Goal: Task Accomplishment & Management: Complete application form

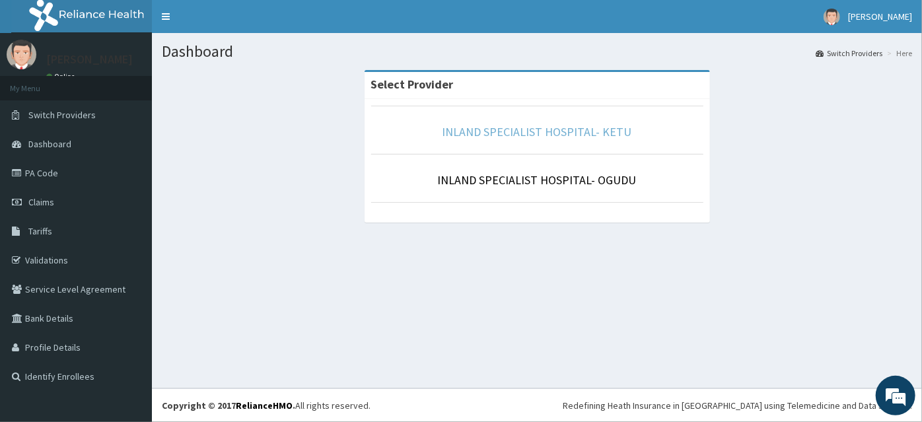
click at [598, 133] on link "INLAND SPECIALIST HOSPITAL- KETU" at bounding box center [536, 131] width 189 height 15
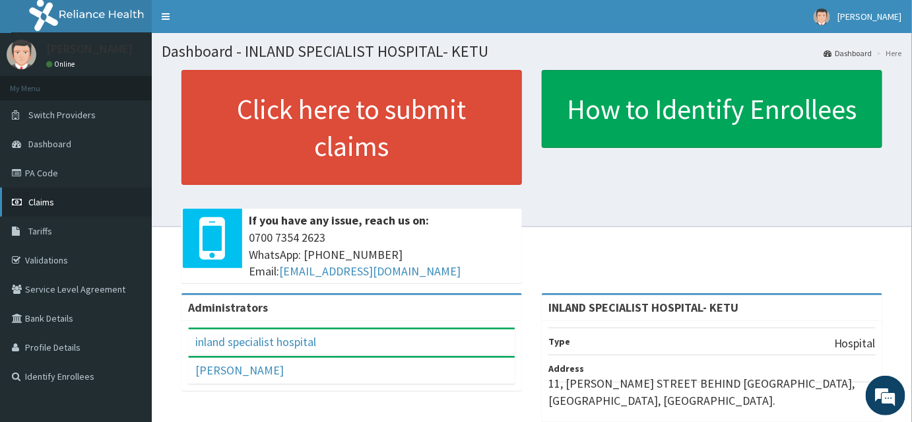
click at [37, 201] on span "Claims" at bounding box center [41, 202] width 26 height 12
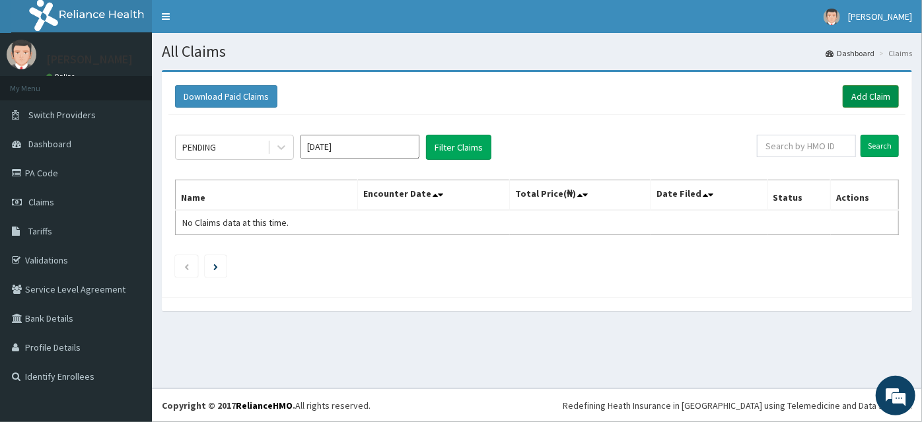
click at [862, 96] on link "Add Claim" at bounding box center [870, 96] width 56 height 22
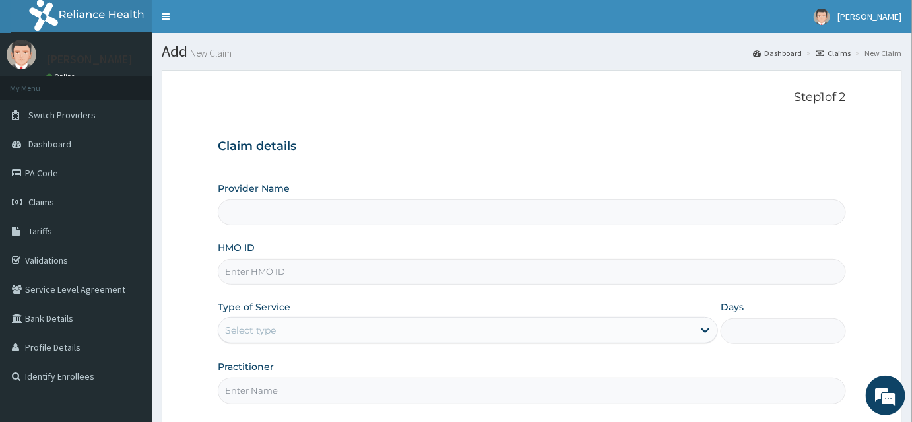
type input "INLAND SPECIALIST HOSPITAL- KETU"
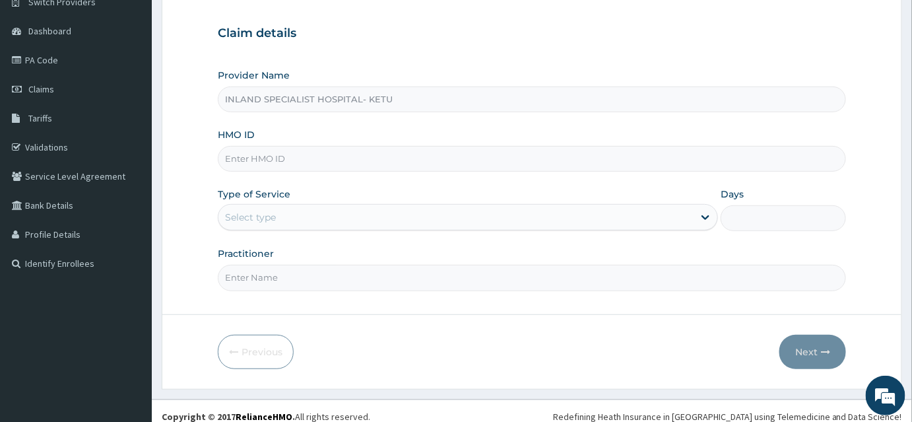
scroll to position [119, 0]
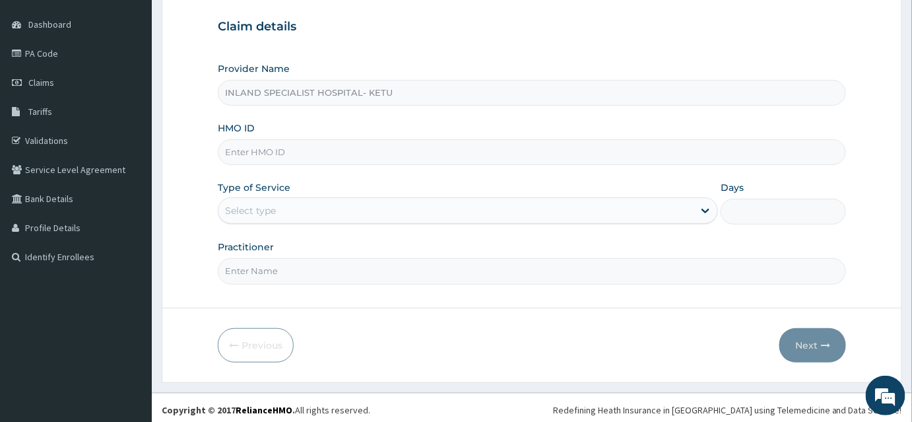
click at [253, 152] on input "HMO ID" at bounding box center [532, 152] width 628 height 26
paste input "UPS/10095/A"
type input "UPS/10095/A"
click at [290, 206] on div "Select type" at bounding box center [456, 210] width 475 height 21
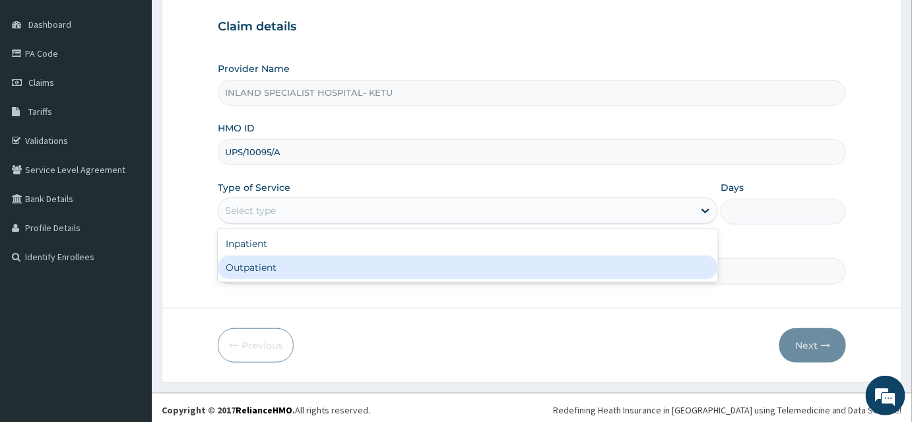
drag, startPoint x: 288, startPoint y: 263, endPoint x: 315, endPoint y: 263, distance: 26.4
click at [288, 263] on div "Outpatient" at bounding box center [468, 267] width 500 height 24
type input "1"
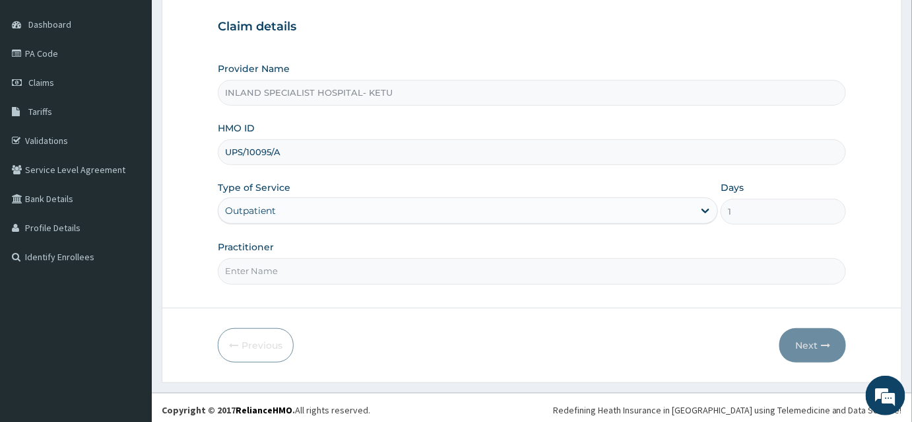
click at [277, 271] on input "Practitioner" at bounding box center [532, 271] width 628 height 26
type input "DR ASHAOLU"
click at [813, 342] on button "Next" at bounding box center [813, 345] width 67 height 34
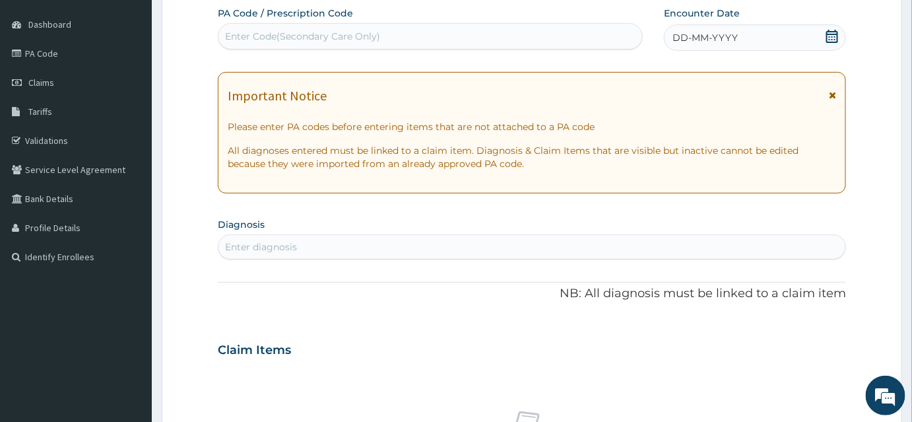
drag, startPoint x: 833, startPoint y: 91, endPoint x: 834, endPoint y: 40, distance: 50.8
click at [832, 80] on div "Important Notice Please enter PA codes before entering items that are not attac…" at bounding box center [532, 132] width 628 height 121
click at [834, 33] on icon at bounding box center [833, 36] width 12 height 13
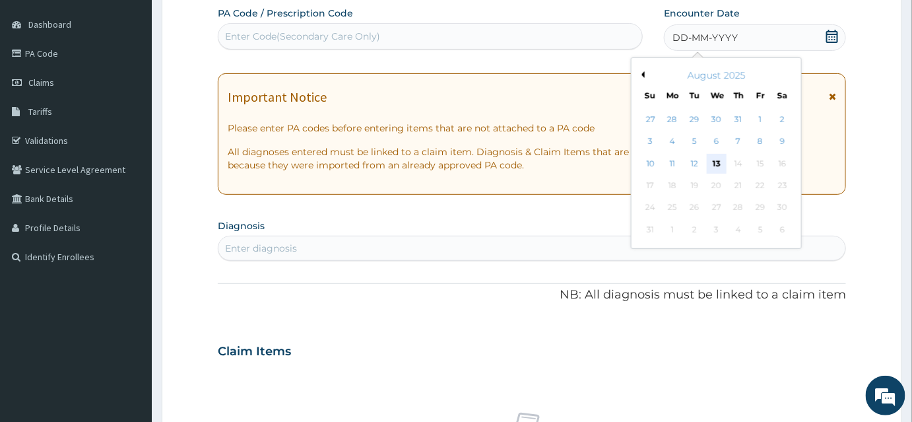
click at [717, 161] on div "13" at bounding box center [717, 164] width 20 height 20
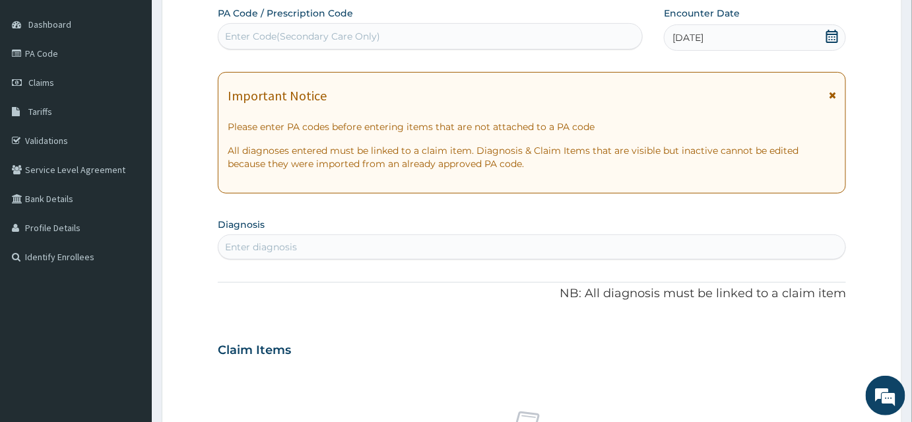
click at [833, 96] on icon at bounding box center [832, 94] width 7 height 9
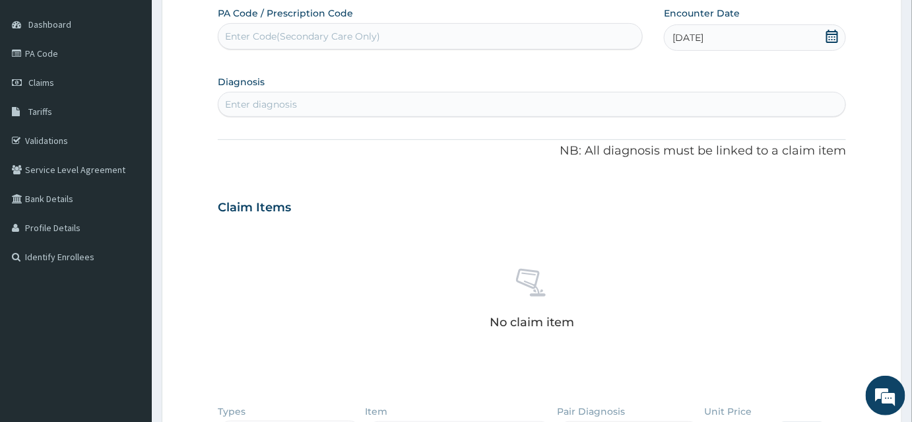
click at [337, 102] on div "Enter diagnosis" at bounding box center [532, 104] width 627 height 21
type input "MALAR"
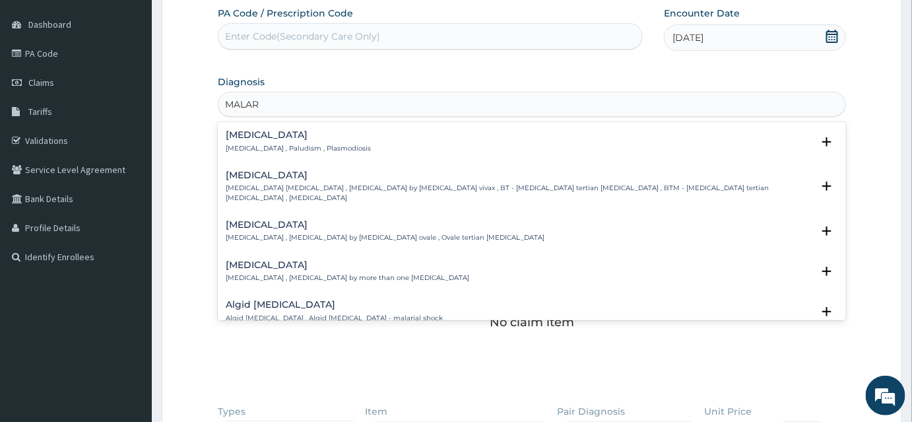
click at [257, 139] on h4 "[MEDICAL_DATA]" at bounding box center [298, 135] width 145 height 10
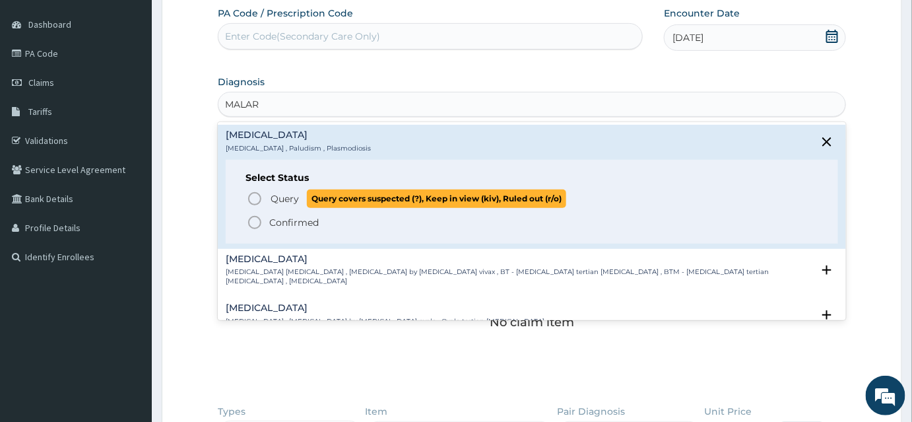
drag, startPoint x: 276, startPoint y: 201, endPoint x: 283, endPoint y: 148, distance: 53.3
click at [276, 198] on span "Query" at bounding box center [285, 198] width 28 height 13
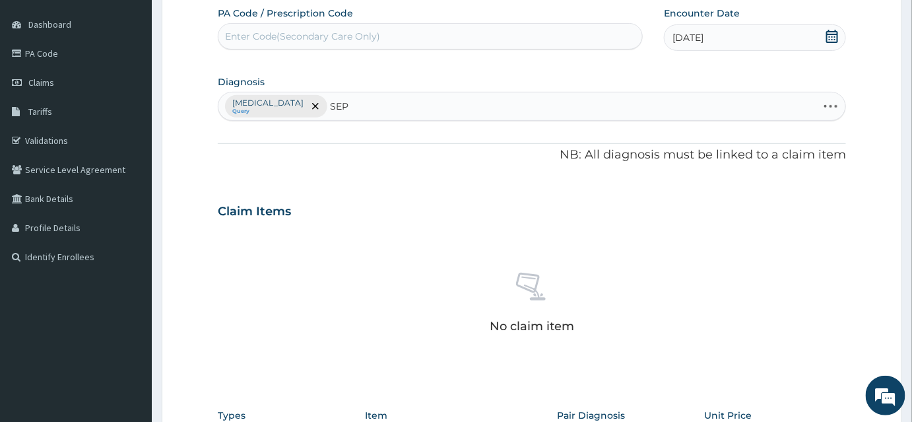
type input "SEPS"
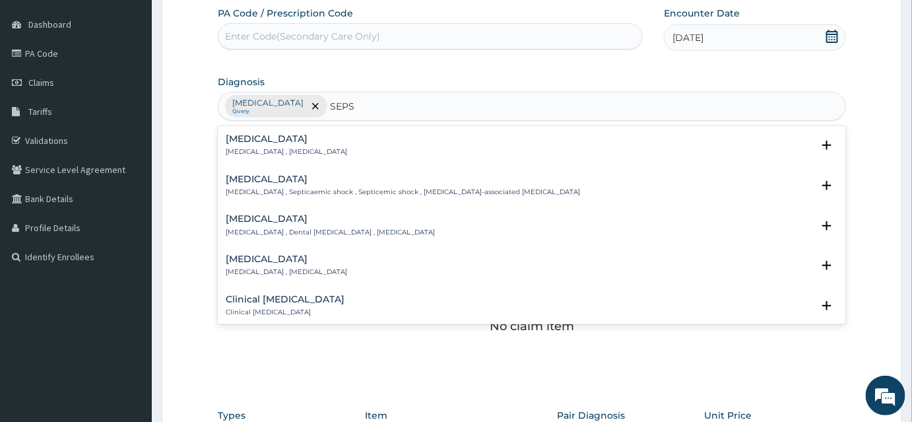
click at [252, 147] on p "Systemic infection , Sepsis" at bounding box center [286, 151] width 121 height 9
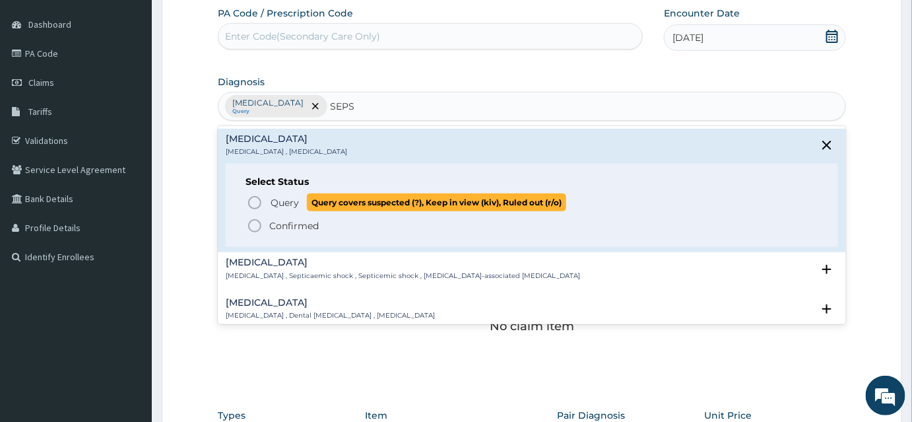
drag, startPoint x: 287, startPoint y: 202, endPoint x: 308, endPoint y: 152, distance: 53.8
click at [288, 202] on span "Query" at bounding box center [285, 202] width 28 height 13
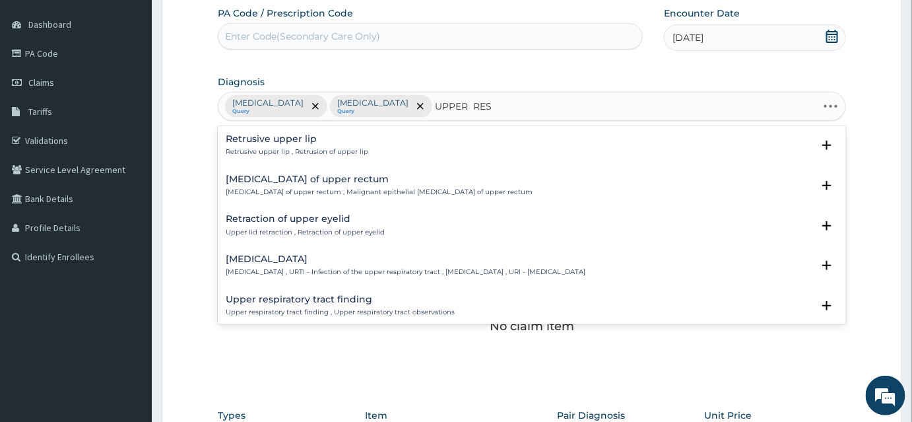
type input "UPPER RESP"
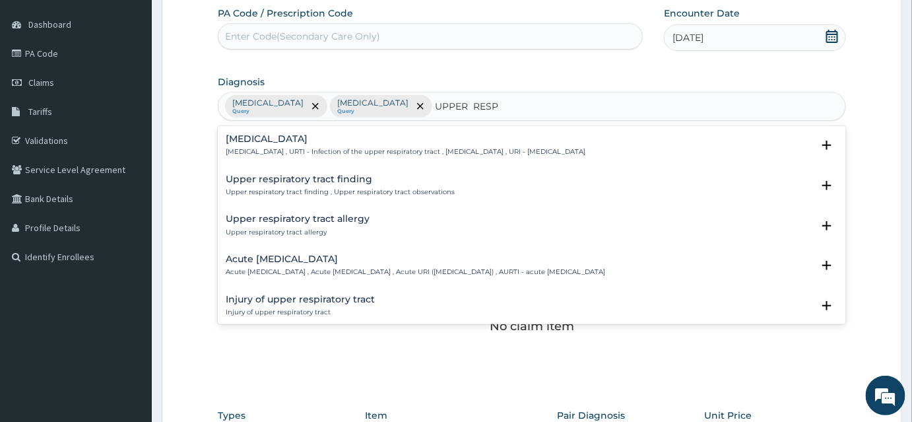
click at [347, 150] on p "Upper respiratory infection , URTI - Infection of the upper respiratory tract ,…" at bounding box center [406, 151] width 360 height 9
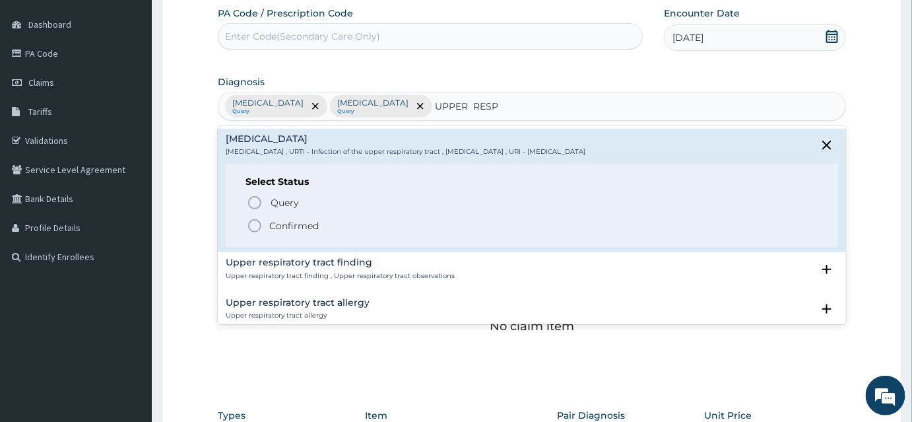
click at [362, 225] on span "Confirmed" at bounding box center [533, 226] width 572 height 16
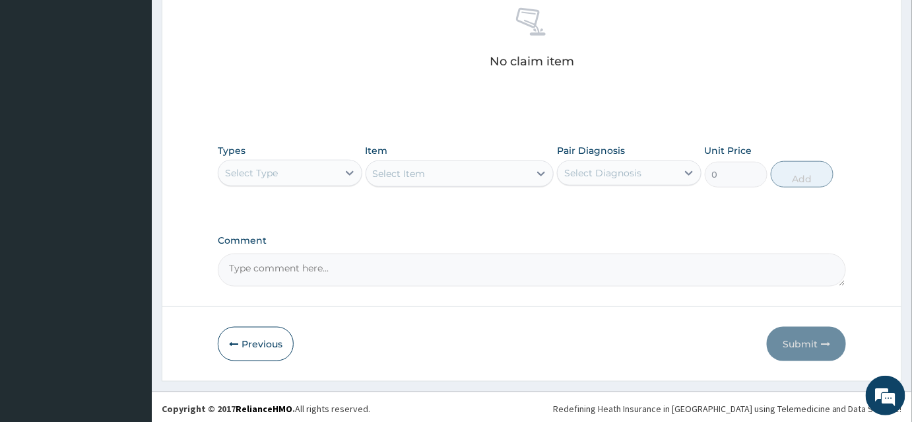
scroll to position [386, 0]
click at [337, 168] on div "Select Type" at bounding box center [278, 171] width 119 height 21
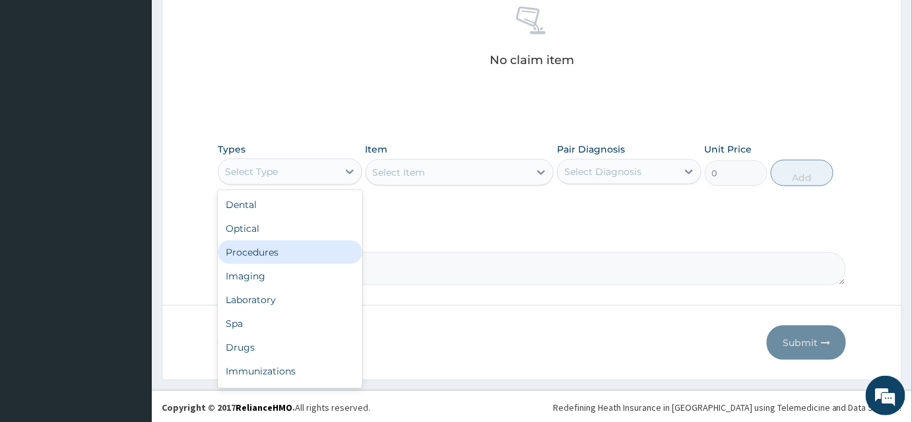
click at [298, 258] on div "Procedures" at bounding box center [290, 252] width 145 height 24
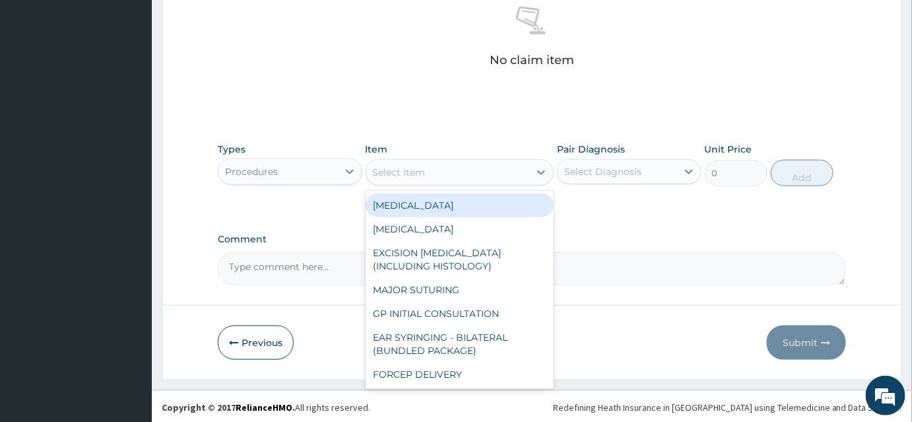
click at [508, 168] on div "Select Item" at bounding box center [448, 172] width 164 height 21
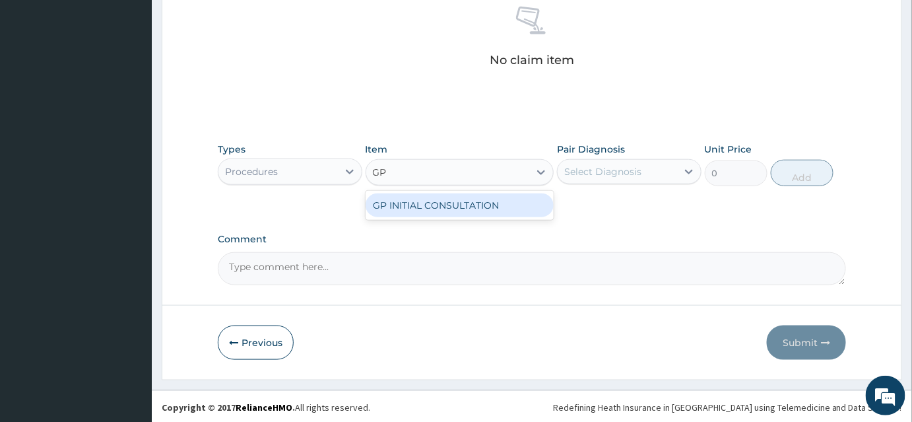
type input "GP"
click at [445, 220] on div "PA Code / Prescription Code Enter Code(Secondary Care Only) Encounter Date 13-0…" at bounding box center [532, 13] width 628 height 545
click at [472, 176] on div "Select Item" at bounding box center [448, 172] width 164 height 21
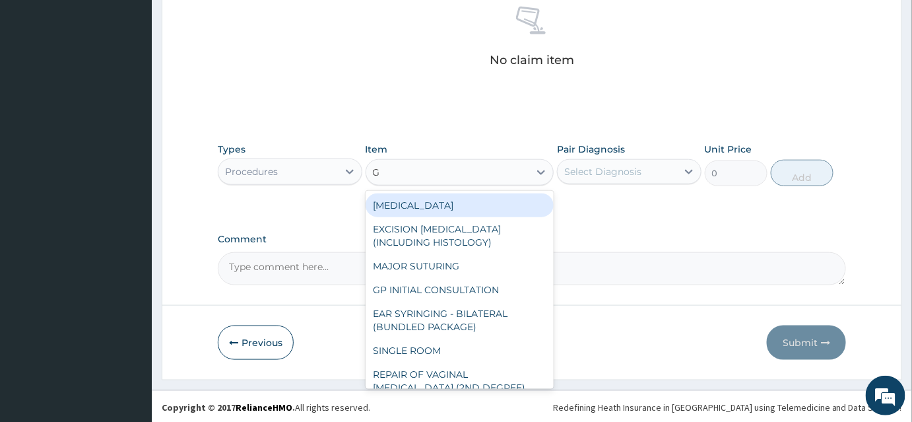
type input "GP"
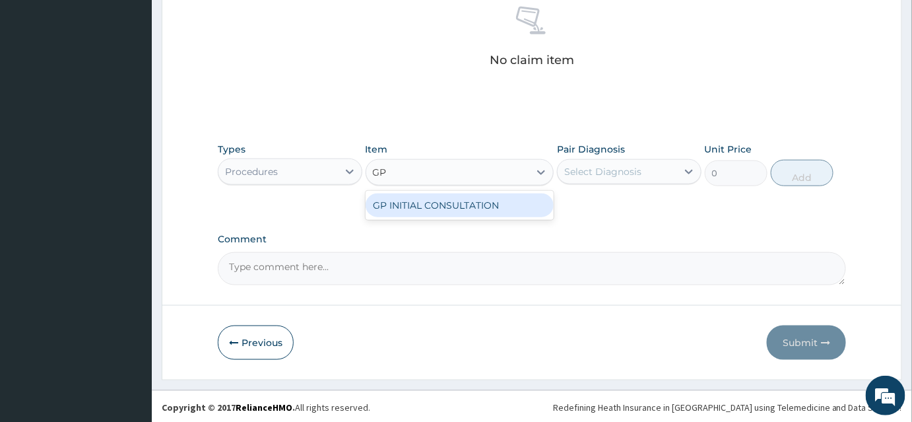
click at [467, 199] on div "GP INITIAL CONSULTATION" at bounding box center [460, 205] width 189 height 24
type input "2000"
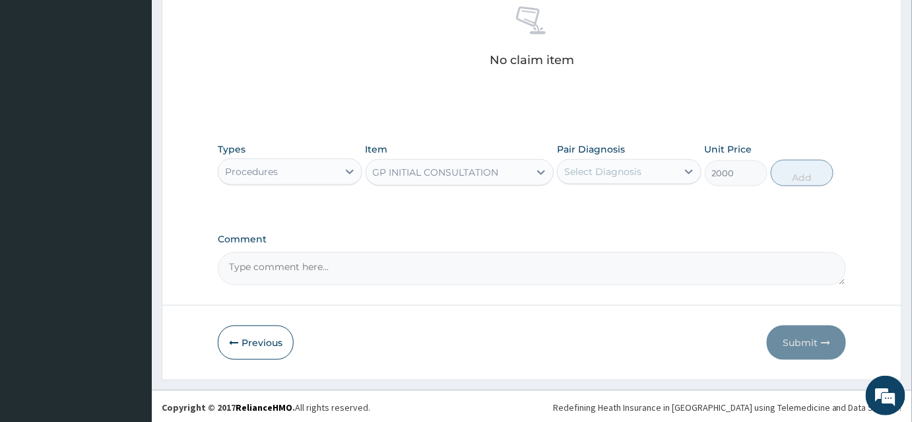
click at [650, 177] on div "Select Diagnosis" at bounding box center [617, 171] width 119 height 21
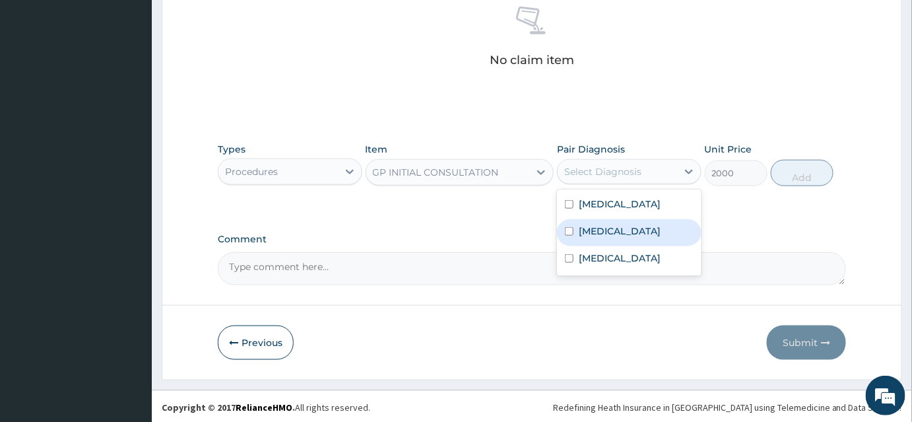
click at [646, 240] on div "Sepsis" at bounding box center [629, 232] width 145 height 27
checkbox input "true"
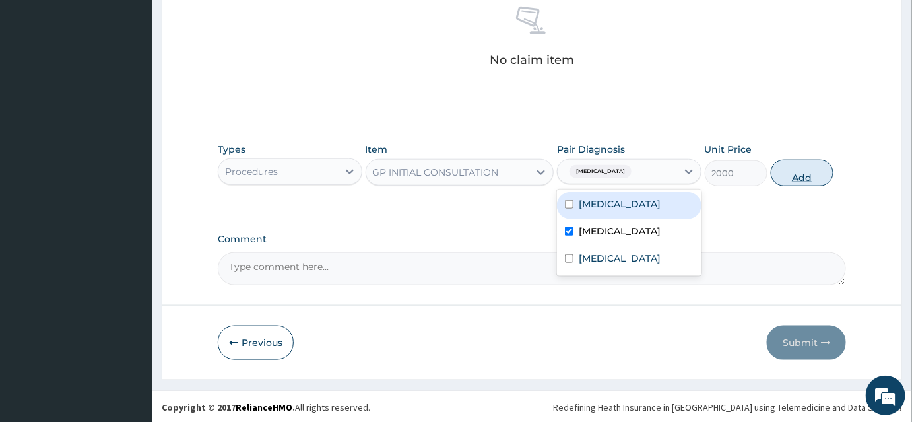
click at [809, 166] on button "Add" at bounding box center [802, 173] width 63 height 26
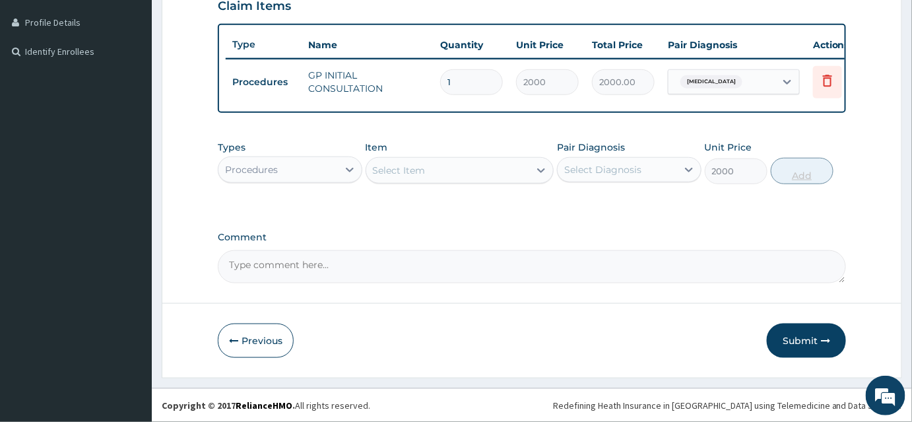
type input "0"
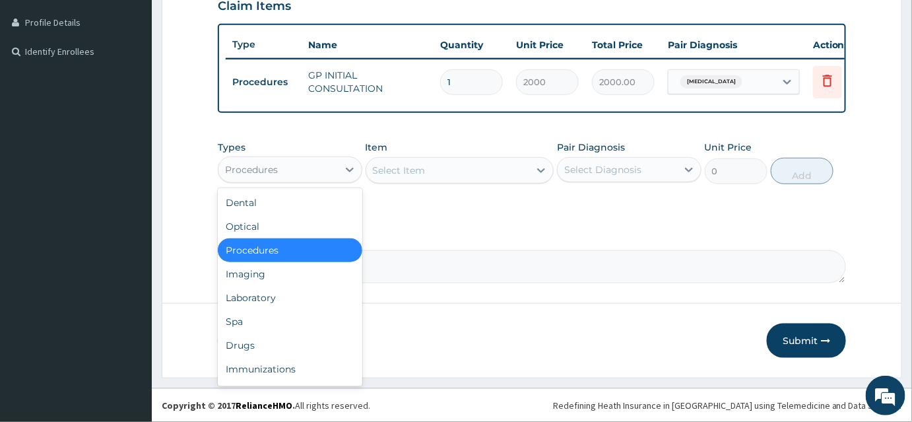
click at [333, 177] on div "Procedures" at bounding box center [278, 169] width 119 height 21
click at [304, 301] on div "Laboratory" at bounding box center [290, 298] width 145 height 24
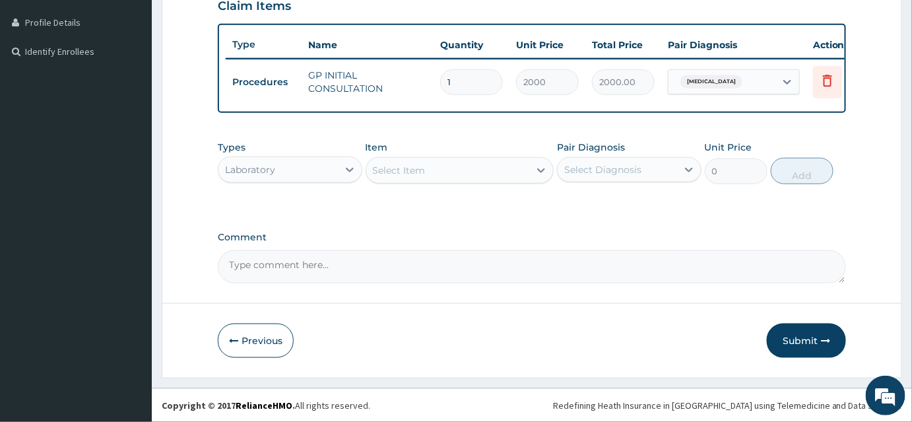
click at [481, 177] on div "Select Item" at bounding box center [448, 170] width 164 height 21
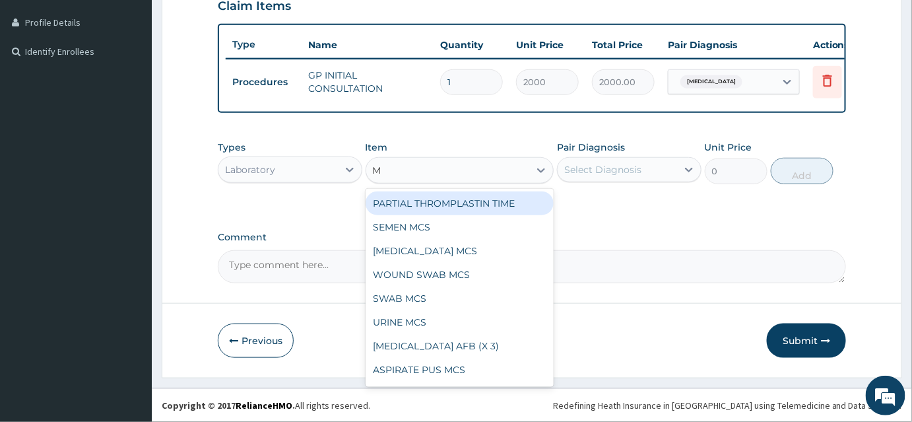
type input "MP"
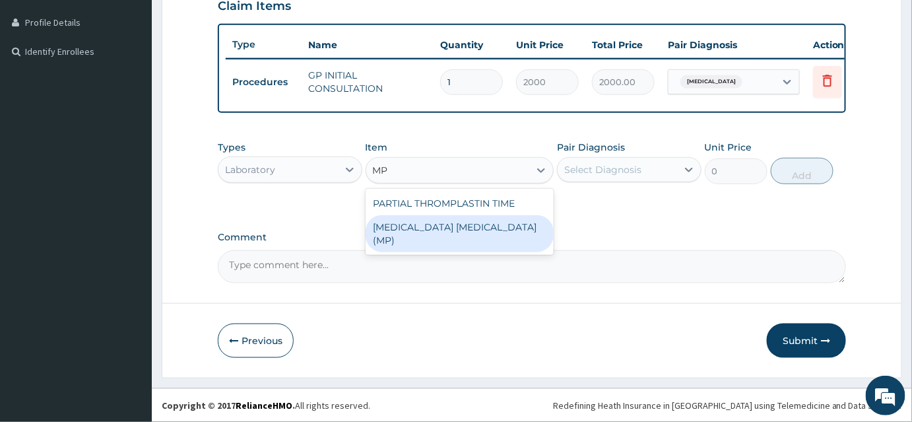
click at [448, 228] on div "MALARIA PARASITE (MP)" at bounding box center [460, 233] width 189 height 37
type input "2000"
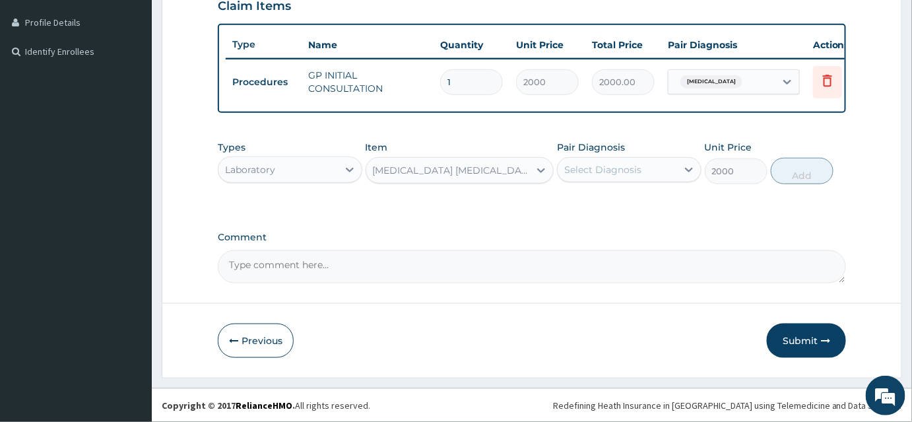
click at [602, 172] on div "Select Diagnosis" at bounding box center [602, 169] width 77 height 13
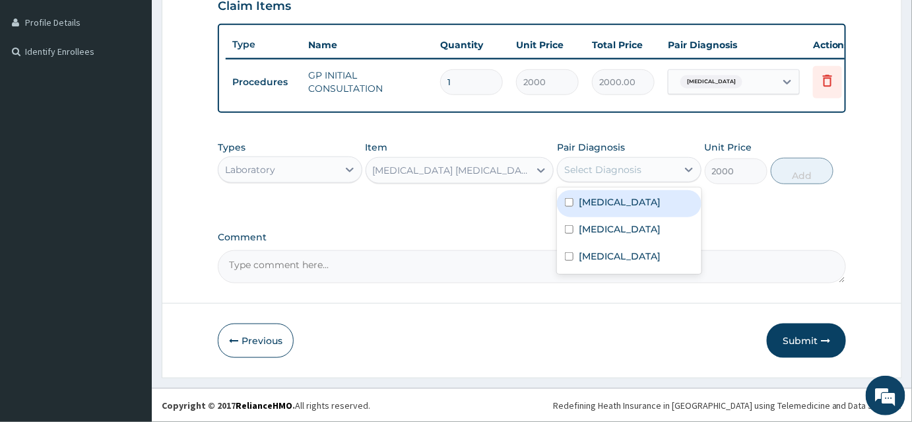
click at [615, 205] on div "Malaria" at bounding box center [629, 203] width 145 height 27
checkbox input "true"
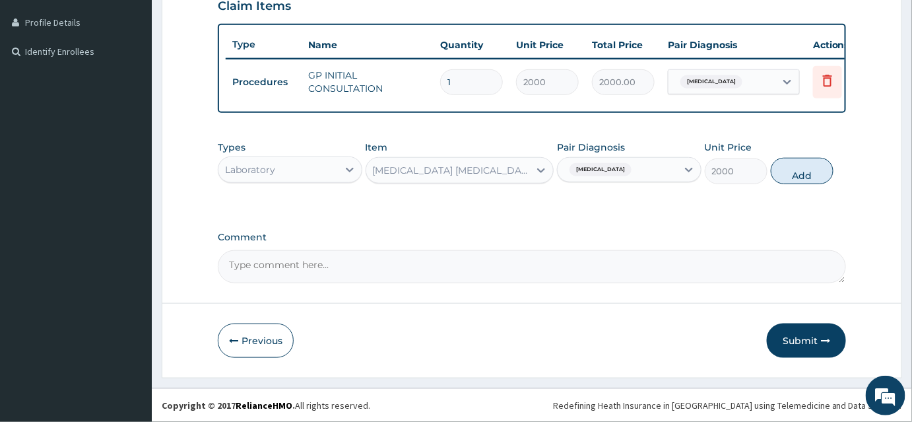
drag, startPoint x: 808, startPoint y: 170, endPoint x: 650, endPoint y: 171, distance: 158.4
click at [803, 170] on button "Add" at bounding box center [802, 171] width 63 height 26
type input "0"
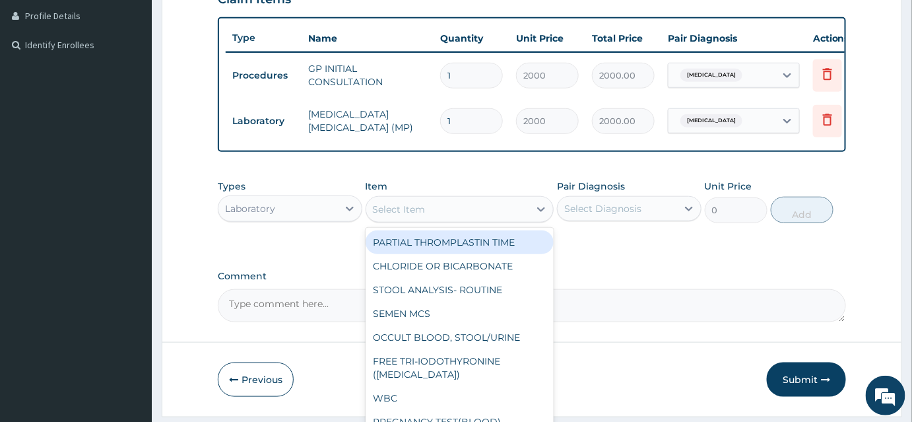
click at [449, 215] on div "Select Item" at bounding box center [448, 209] width 164 height 21
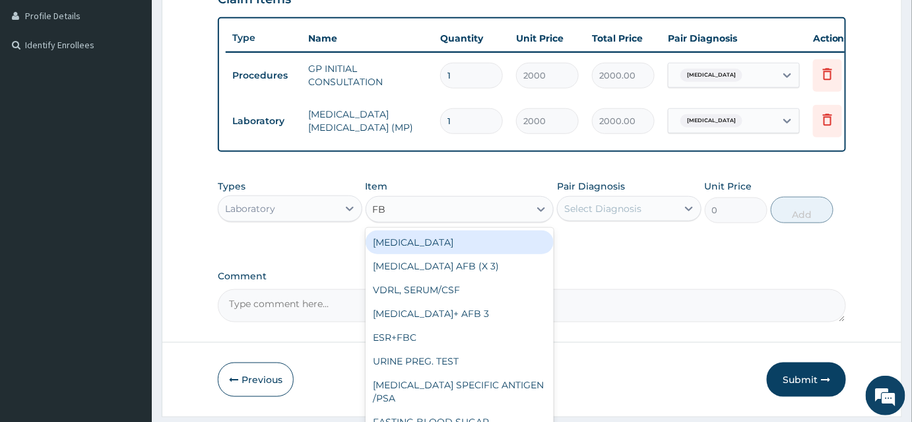
type input "FBC"
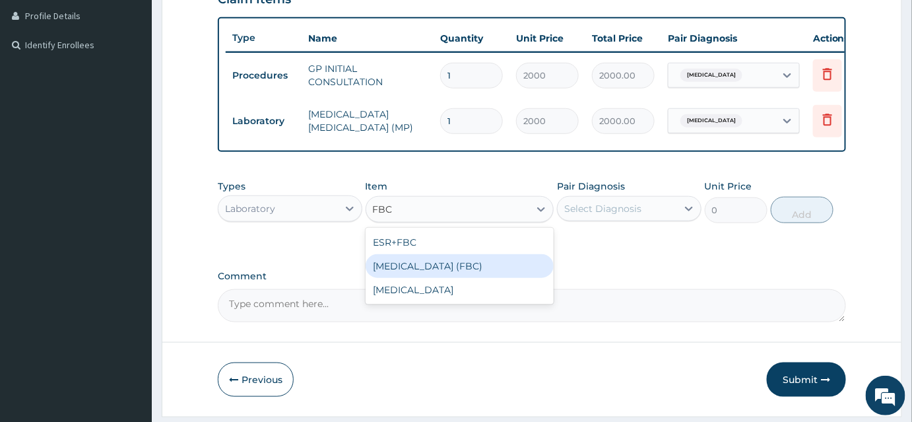
click at [450, 272] on div "FULL BLOOD COUNT (FBC)" at bounding box center [460, 266] width 189 height 24
type input "5000"
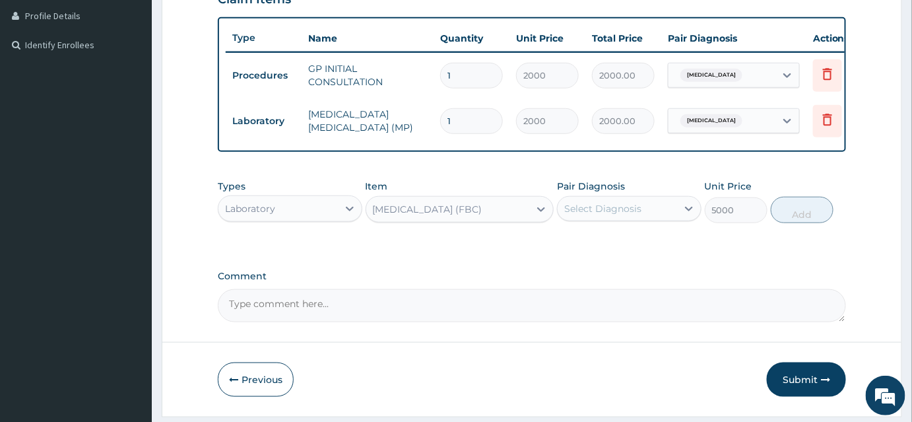
click at [593, 215] on div "Select Diagnosis" at bounding box center [602, 208] width 77 height 13
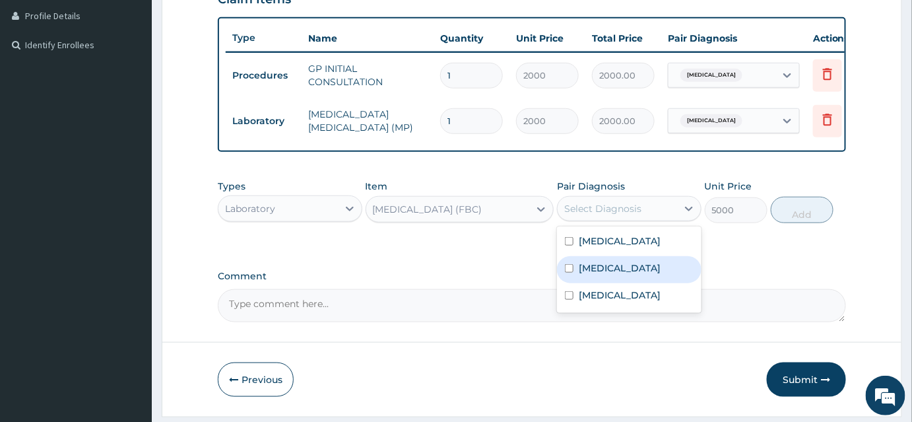
drag, startPoint x: 601, startPoint y: 281, endPoint x: 674, endPoint y: 255, distance: 77.3
click at [602, 275] on label "Sepsis" at bounding box center [620, 267] width 82 height 13
checkbox input "true"
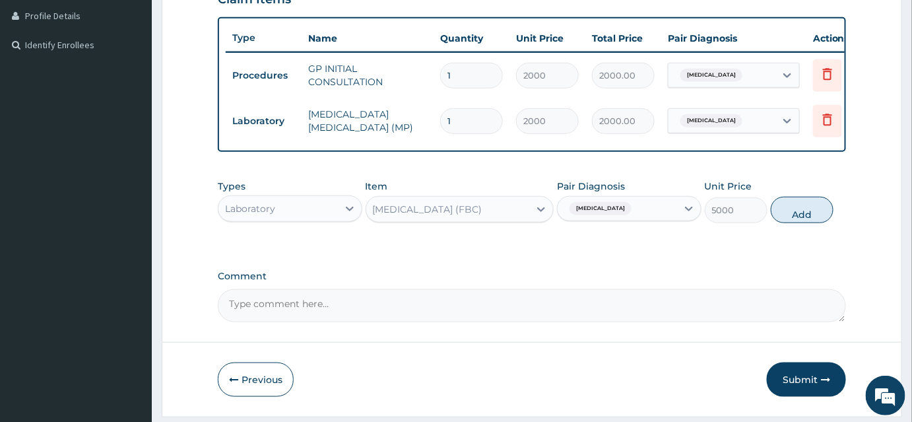
drag, startPoint x: 811, startPoint y: 223, endPoint x: 730, endPoint y: 228, distance: 81.4
click at [806, 223] on button "Add" at bounding box center [802, 210] width 63 height 26
type input "0"
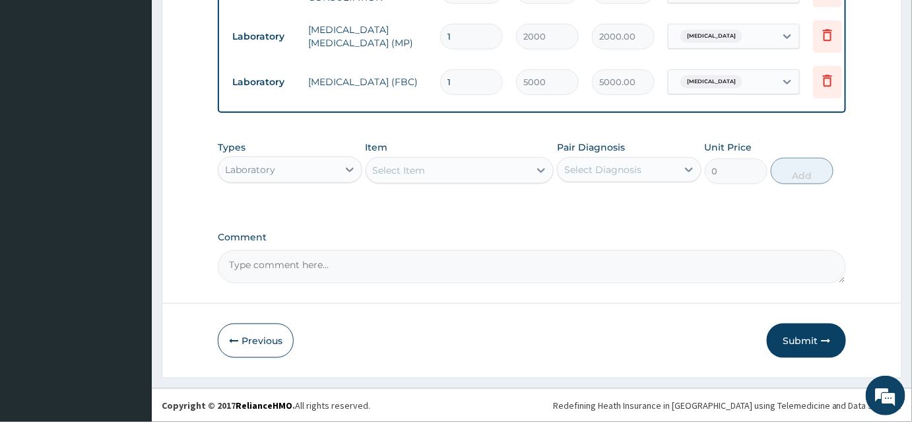
scroll to position [423, 0]
click at [287, 161] on div "Laboratory" at bounding box center [278, 169] width 119 height 21
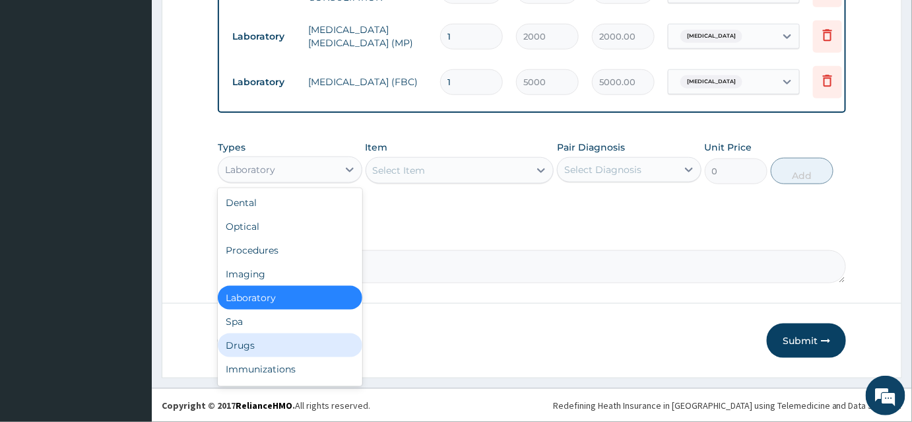
click at [259, 343] on div "Drugs" at bounding box center [290, 345] width 145 height 24
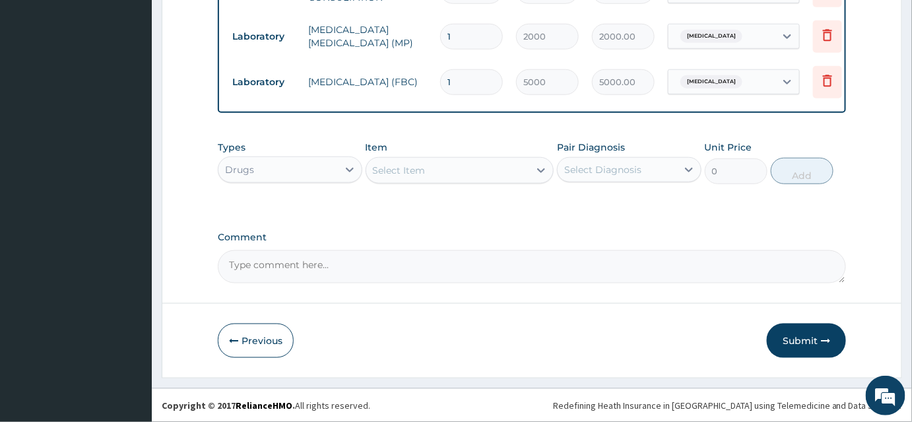
click at [498, 166] on div "Select Item" at bounding box center [448, 170] width 164 height 21
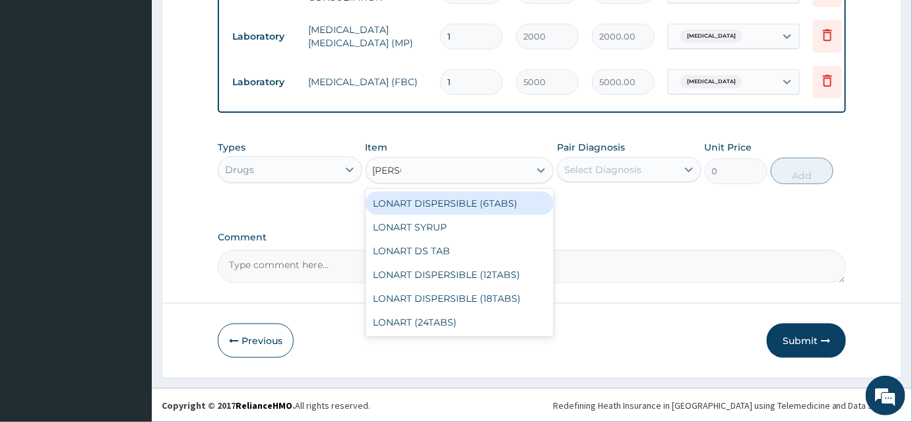
type input "LONAR"
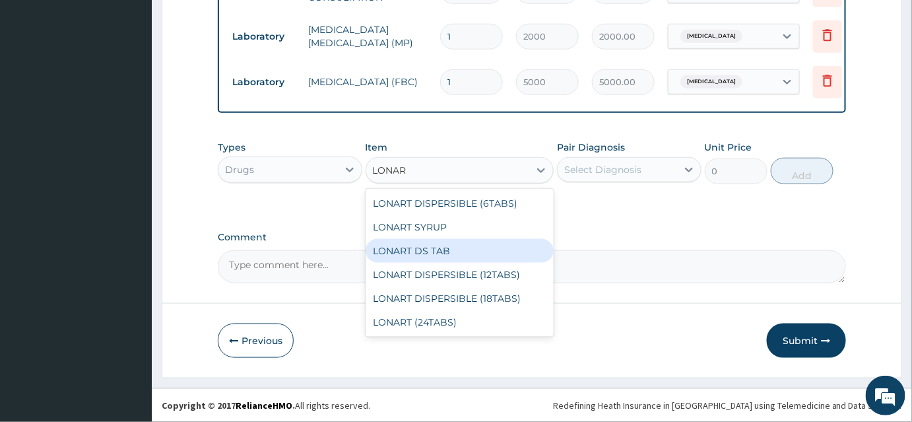
click at [480, 248] on div "LONART DS TAB" at bounding box center [460, 251] width 189 height 24
type input "300"
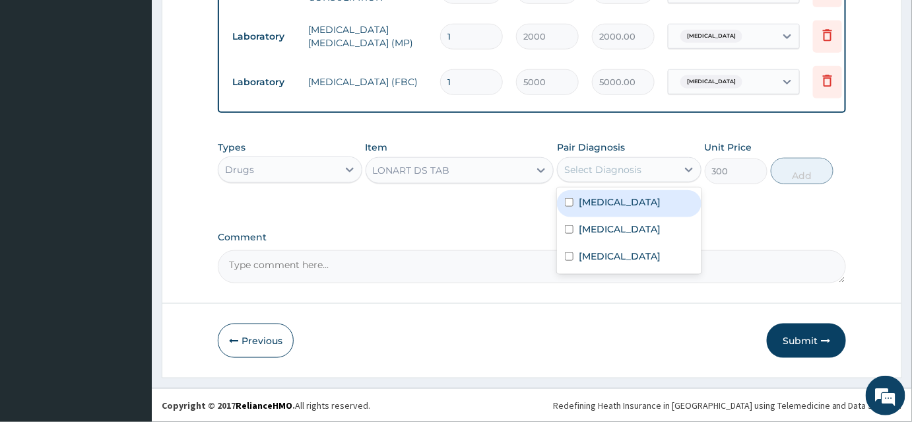
click at [637, 172] on div "Select Diagnosis" at bounding box center [602, 169] width 77 height 13
click at [632, 208] on div "Malaria" at bounding box center [629, 203] width 145 height 27
checkbox input "true"
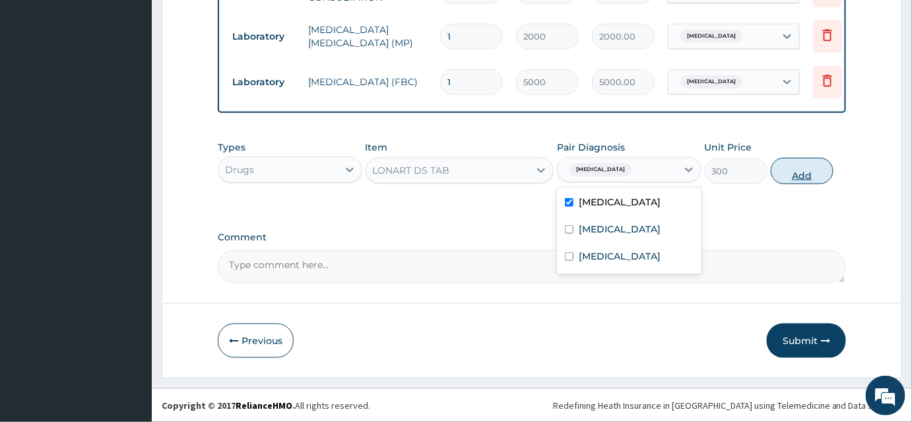
click at [809, 172] on button "Add" at bounding box center [802, 171] width 63 height 26
type input "0"
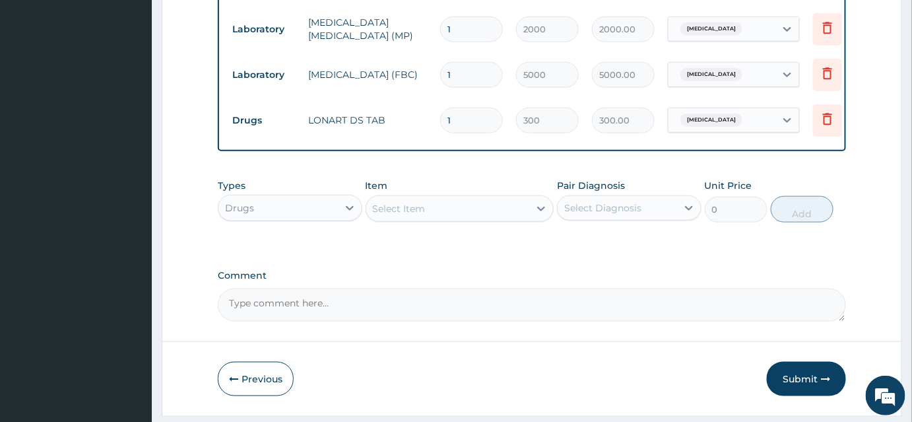
type input "0.00"
type input "6"
type input "1800.00"
type input "6"
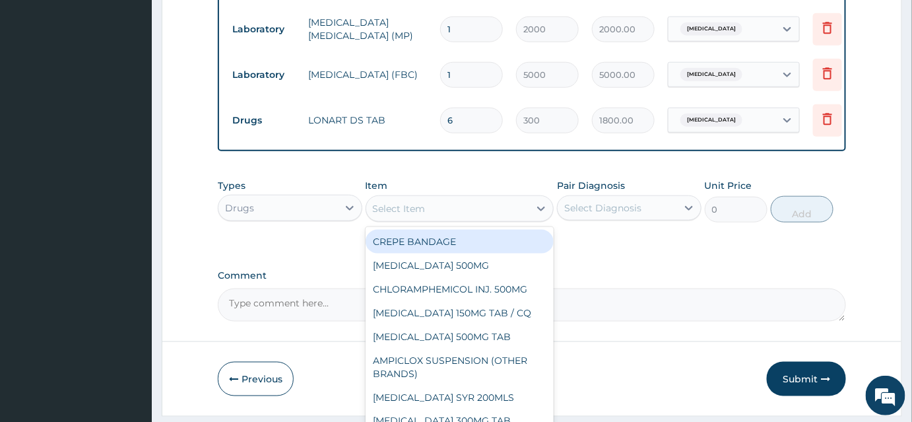
click at [428, 215] on div "Select Item" at bounding box center [448, 208] width 164 height 21
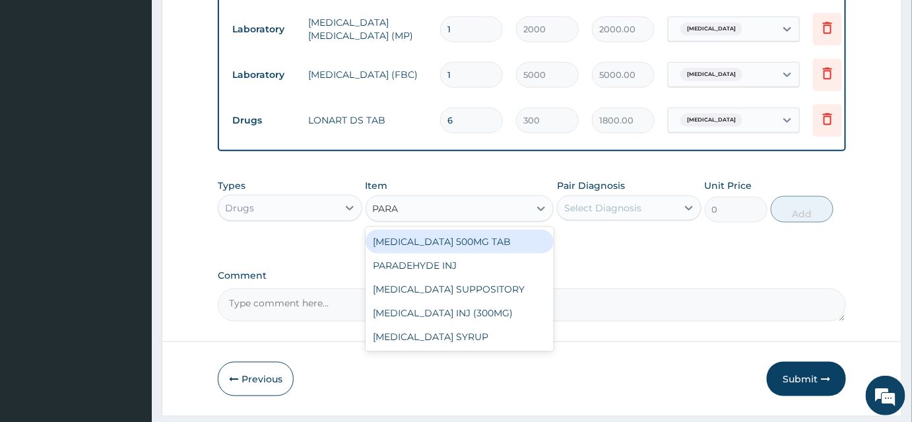
type input "PARAC"
click at [439, 250] on div "PARACETAMOL 500MG TAB" at bounding box center [460, 242] width 189 height 24
type input "15"
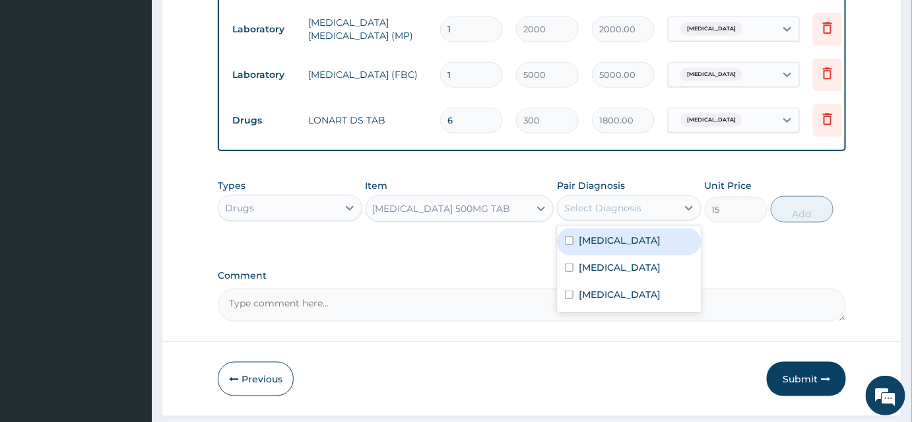
click at [614, 215] on div "Select Diagnosis" at bounding box center [602, 207] width 77 height 13
click at [621, 254] on div "Malaria" at bounding box center [629, 241] width 145 height 27
checkbox input "true"
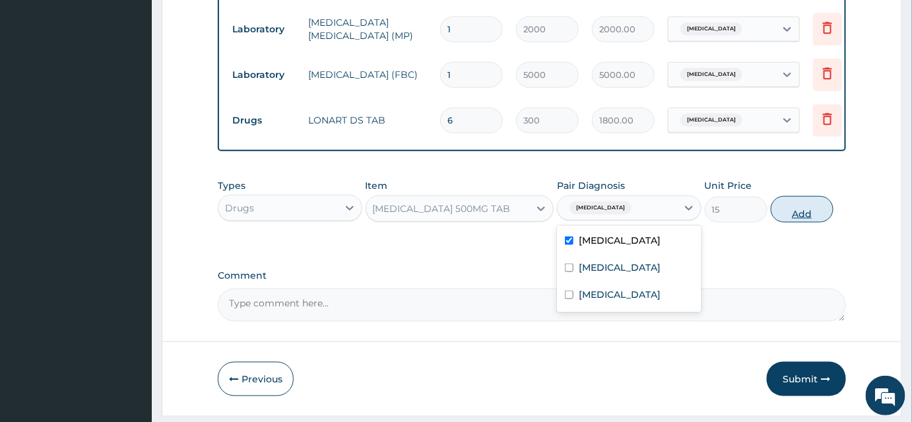
click at [795, 218] on button "Add" at bounding box center [802, 209] width 63 height 26
type input "0"
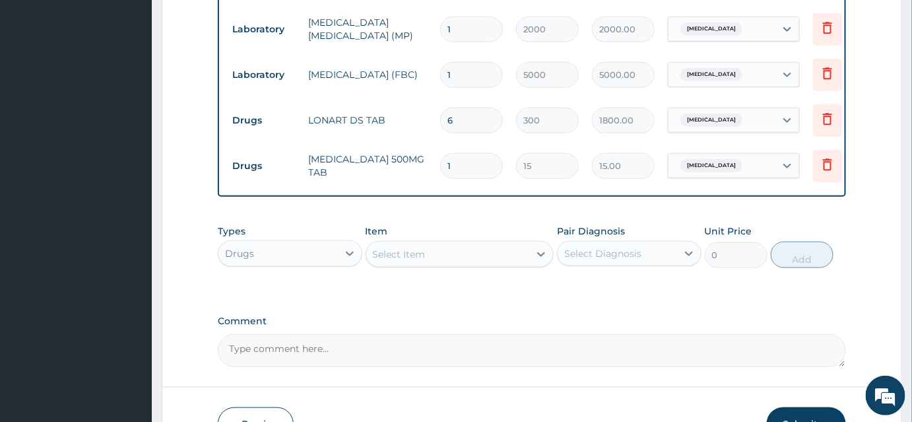
type input "18"
type input "270.00"
type input "18"
click at [451, 265] on div "Select Item" at bounding box center [448, 254] width 164 height 21
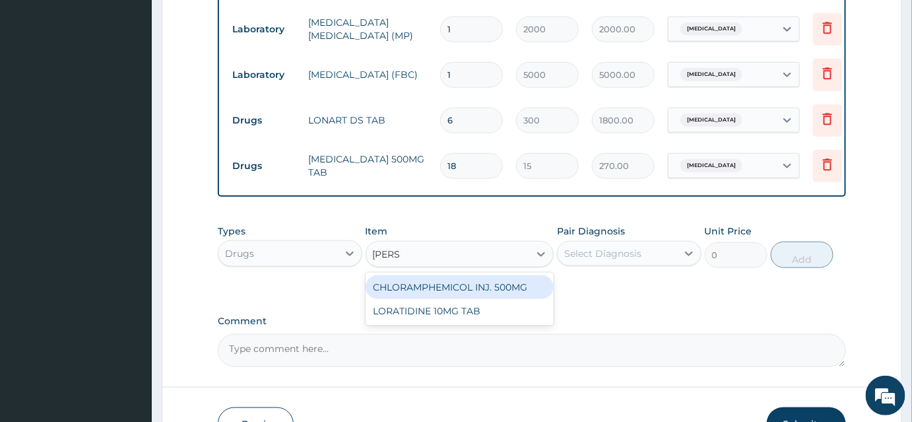
type input "LORAT"
click at [442, 297] on div "LORATIDINE 10MG TAB" at bounding box center [460, 287] width 189 height 24
type input "50"
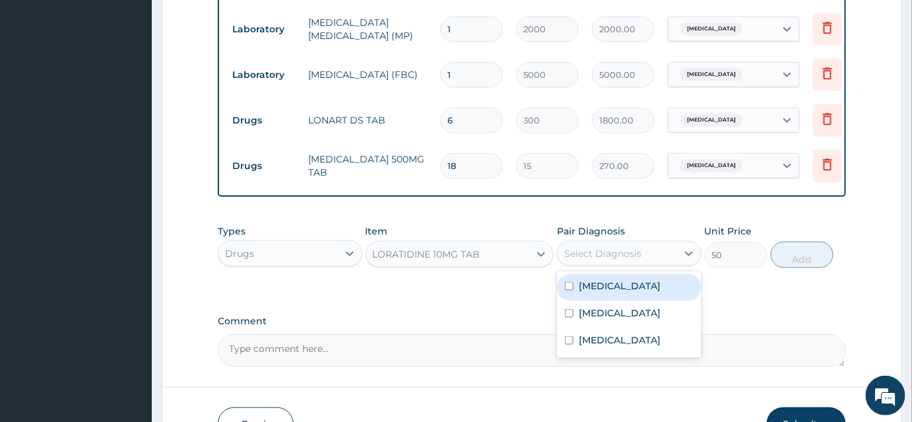
click at [656, 263] on div "Select Diagnosis" at bounding box center [617, 253] width 119 height 21
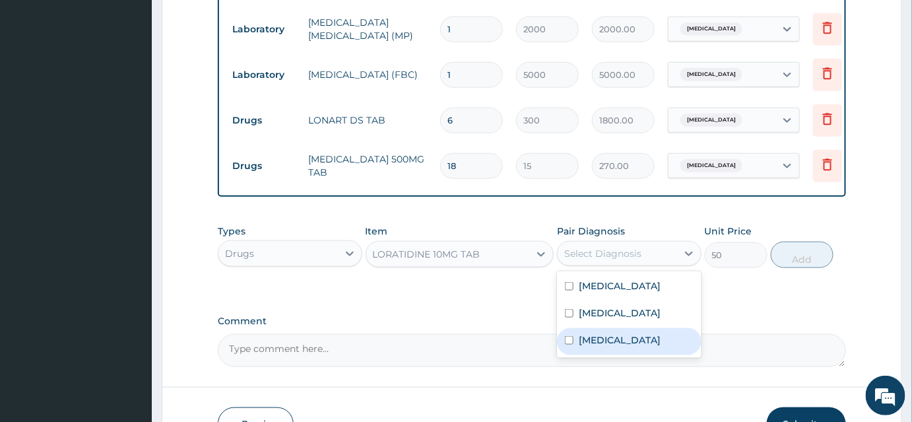
click at [634, 347] on label "Upper respiratory infection" at bounding box center [620, 339] width 82 height 13
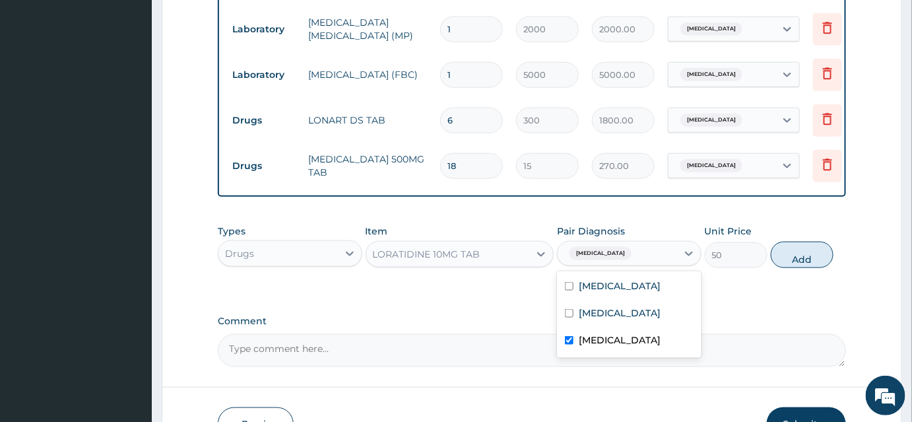
checkbox input "true"
click at [799, 268] on button "Add" at bounding box center [802, 255] width 63 height 26
type input "0"
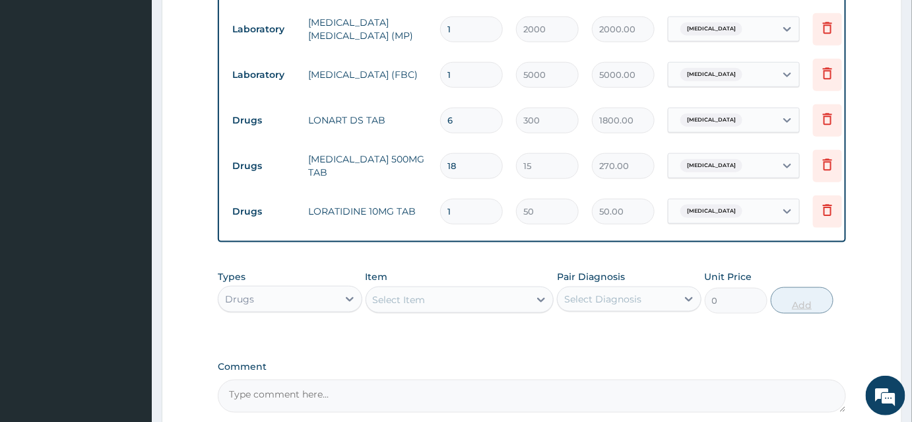
type input "0.00"
type input "5"
type input "250.00"
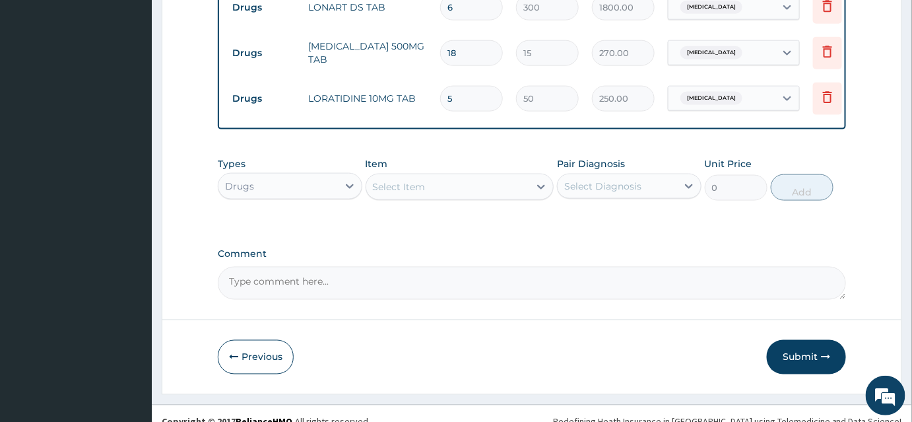
scroll to position [543, 0]
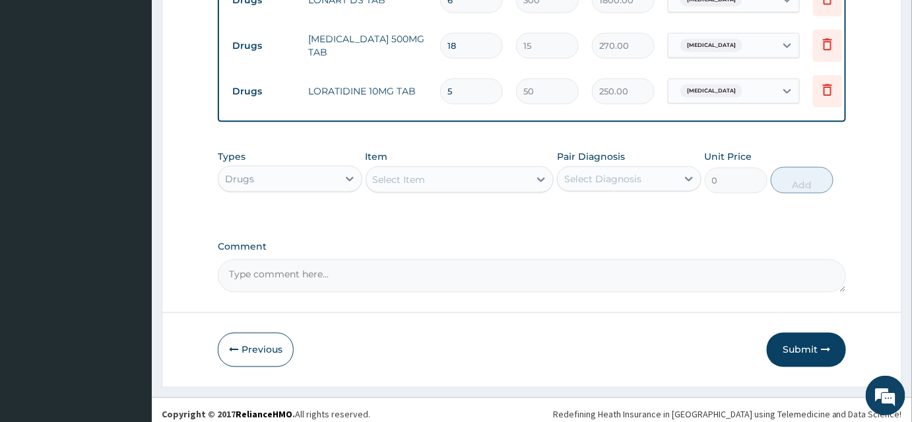
type input "5"
drag, startPoint x: 490, startPoint y: 275, endPoint x: 570, endPoint y: 292, distance: 81.6
click at [490, 276] on textarea "Comment" at bounding box center [532, 275] width 628 height 33
click at [806, 360] on button "Submit" at bounding box center [806, 350] width 79 height 34
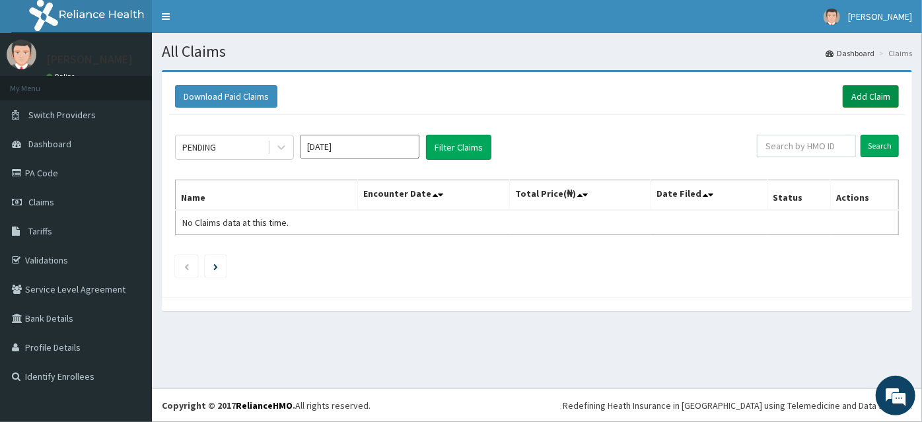
click at [860, 98] on link "Add Claim" at bounding box center [870, 96] width 56 height 22
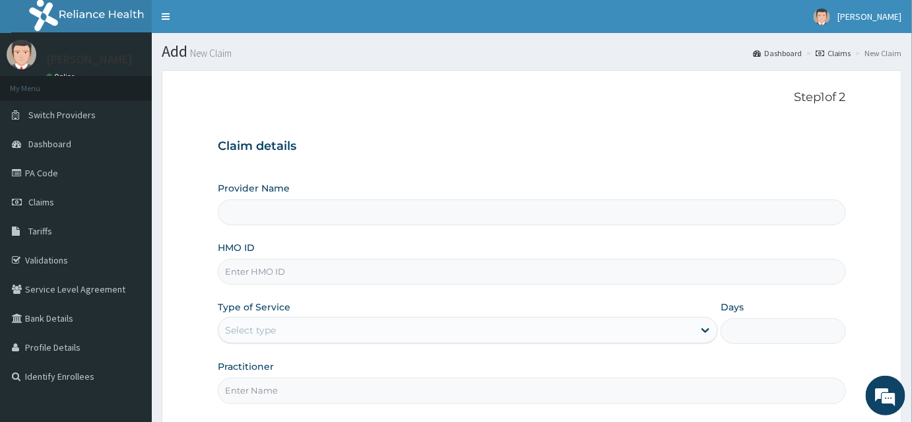
type input "INLAND SPECIALIST HOSPITAL- KETU"
paste input "RCC/10029/B"
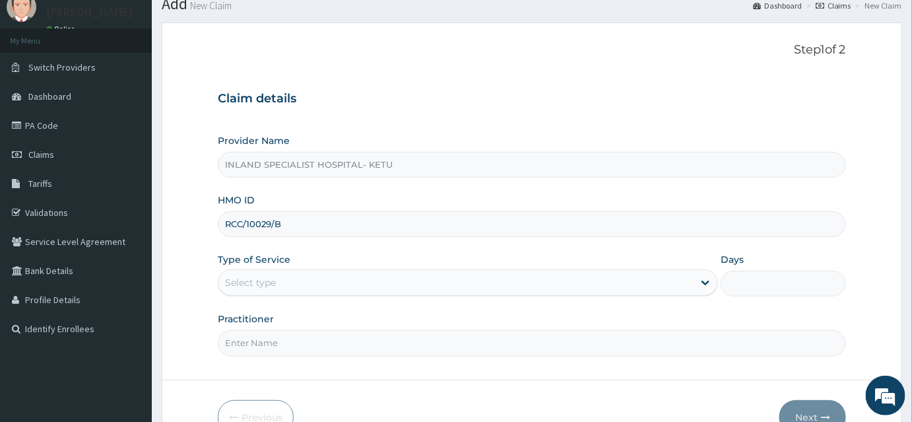
scroll to position [119, 0]
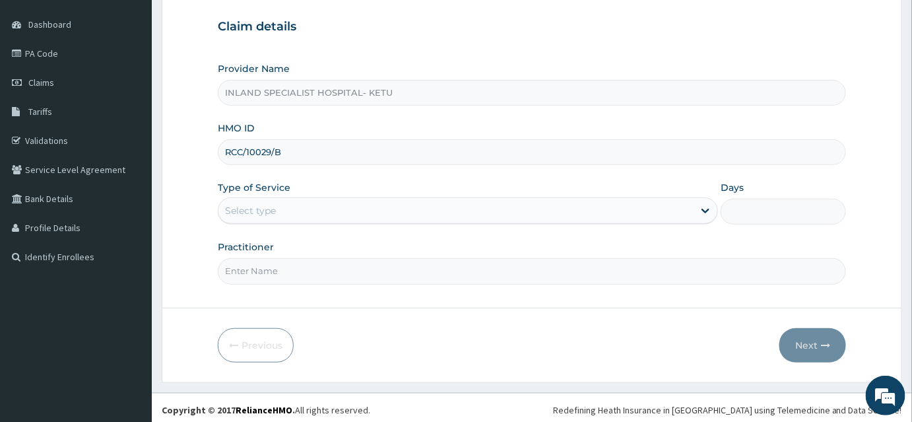
type input "RCC/10029/B"
click at [320, 205] on div "Select type" at bounding box center [456, 210] width 475 height 21
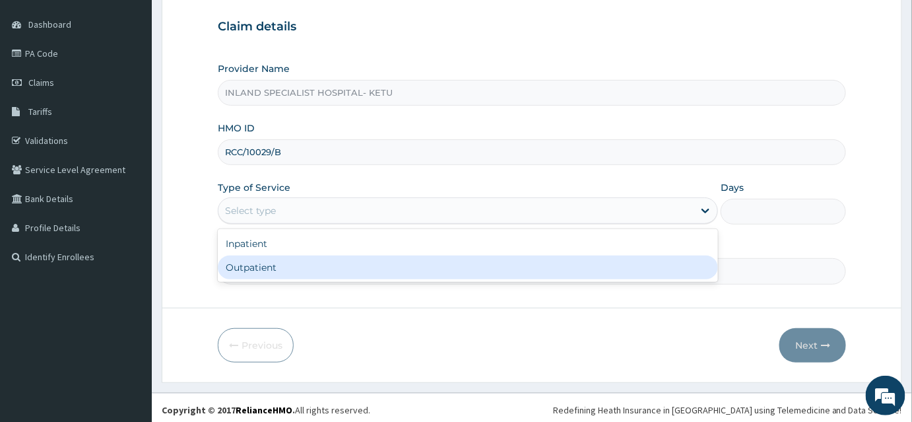
click at [310, 270] on div "Outpatient" at bounding box center [468, 267] width 500 height 24
type input "1"
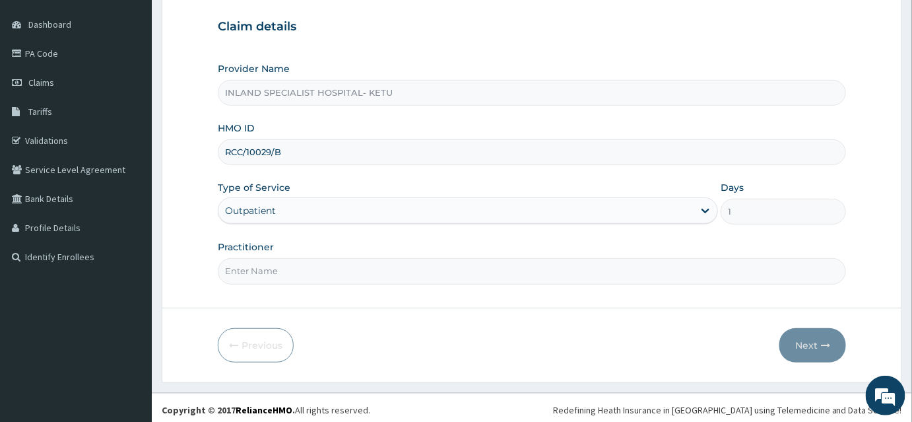
click at [297, 269] on input "Practitioner" at bounding box center [532, 271] width 628 height 26
type input "DR ASHAOLU"
click at [808, 343] on button "Next" at bounding box center [813, 345] width 67 height 34
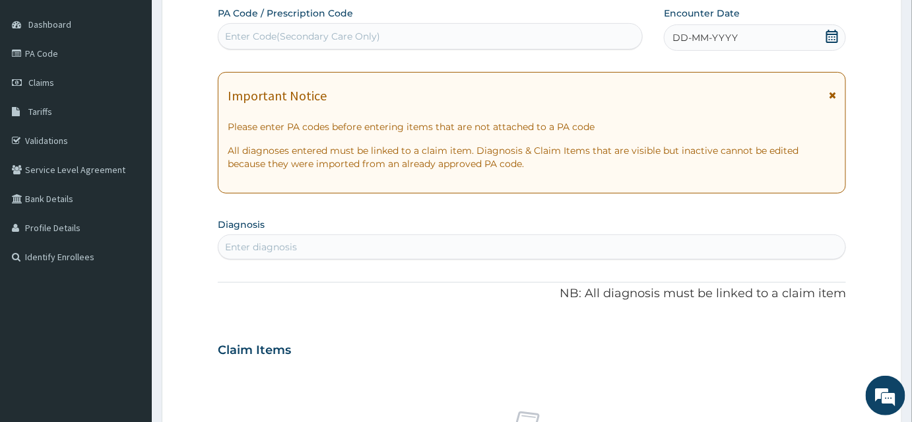
click at [834, 96] on icon at bounding box center [832, 94] width 7 height 9
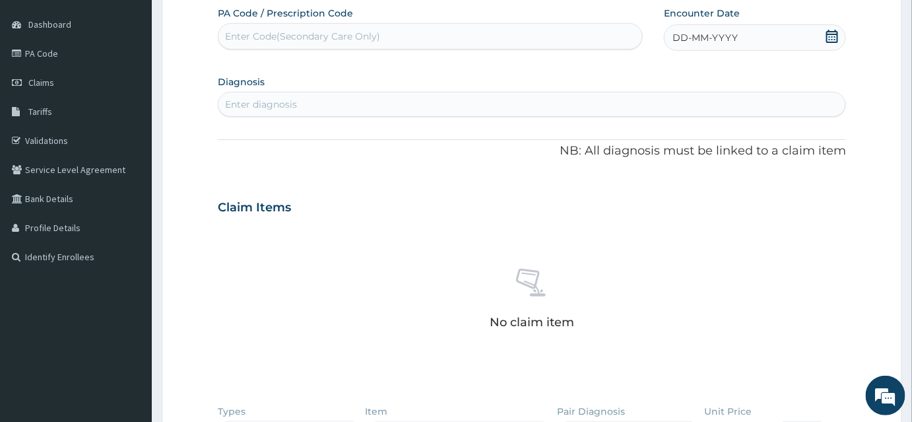
click at [830, 40] on icon at bounding box center [832, 36] width 13 height 13
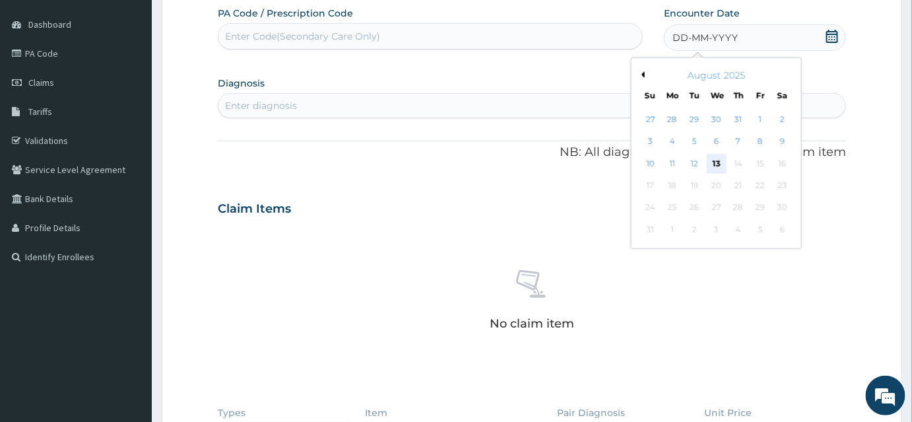
click at [718, 166] on div "13" at bounding box center [717, 164] width 20 height 20
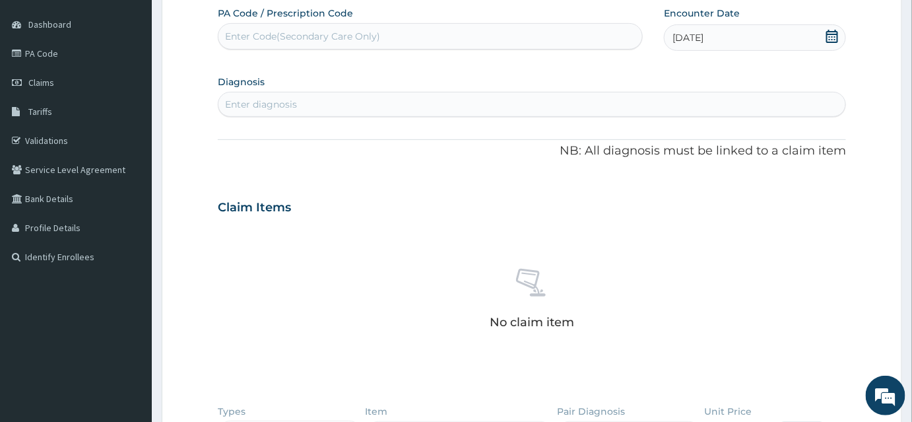
click at [409, 99] on div "Enter diagnosis" at bounding box center [532, 104] width 627 height 21
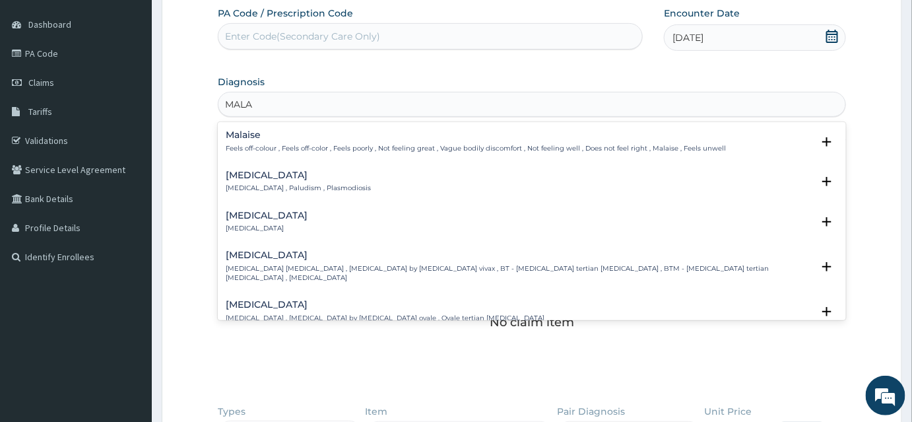
type input "MALAR"
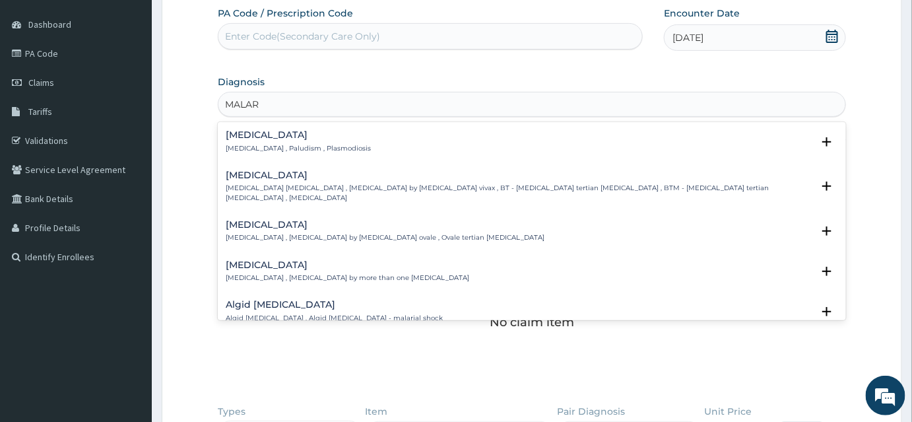
click at [240, 142] on div "Malaria Malaria , Paludism , Plasmodiosis" at bounding box center [298, 141] width 145 height 23
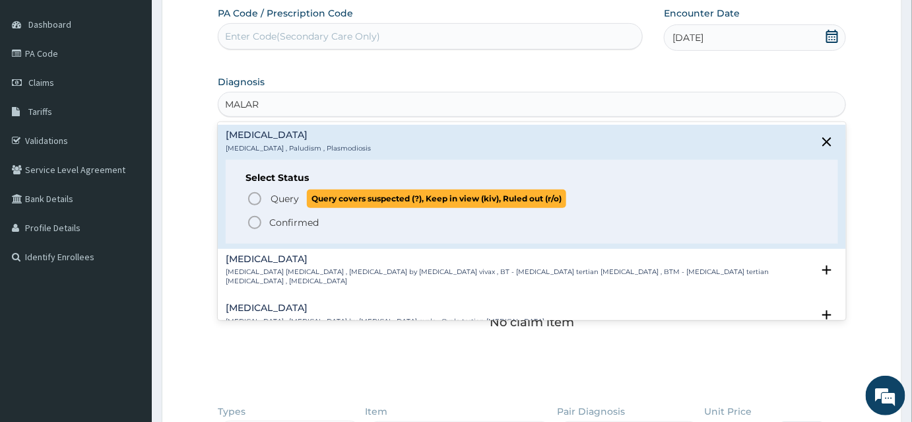
click at [269, 195] on p "Query Query covers suspected (?), Keep in view (kiv), Ruled out (r/o)" at bounding box center [417, 198] width 297 height 18
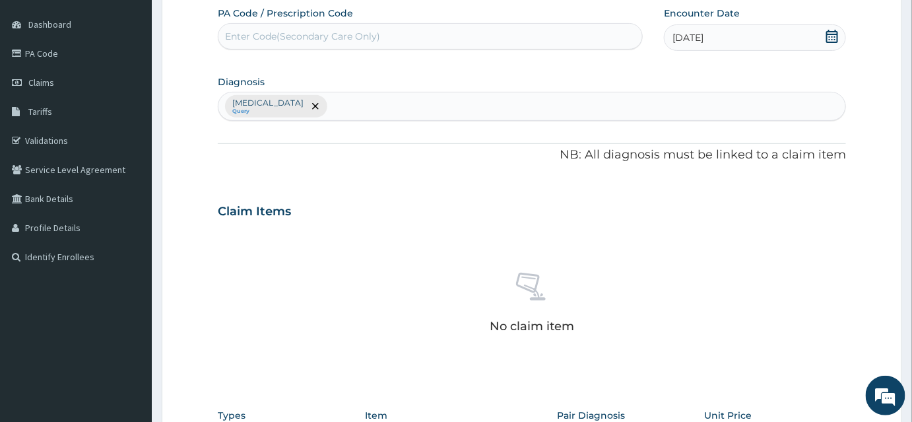
click at [313, 94] on div "Malaria Query" at bounding box center [532, 106] width 627 height 28
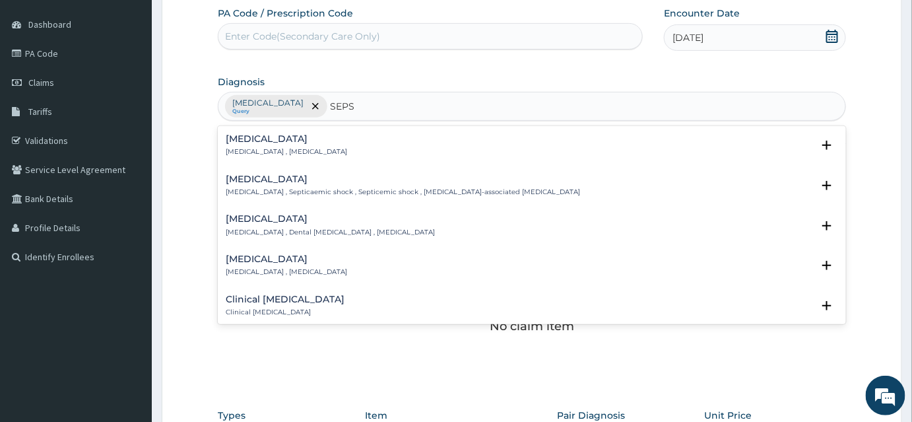
type input "SEPSI"
click at [250, 143] on h4 "Sepsis" at bounding box center [286, 139] width 121 height 10
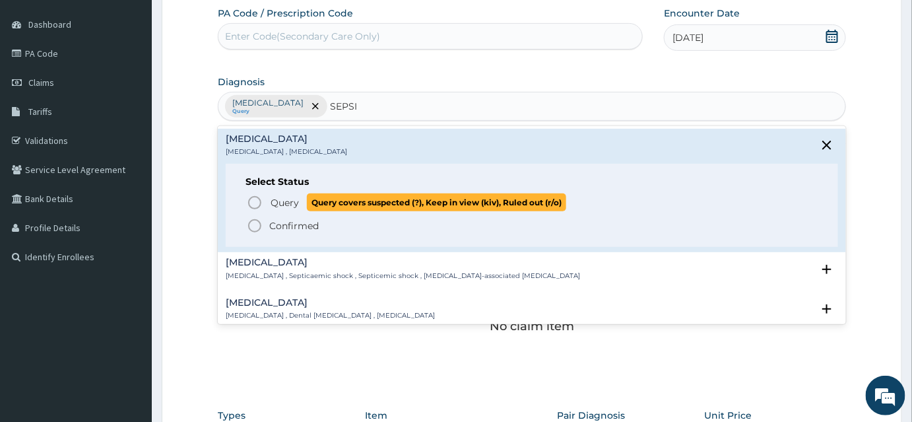
click at [296, 204] on span "Query" at bounding box center [285, 202] width 28 height 13
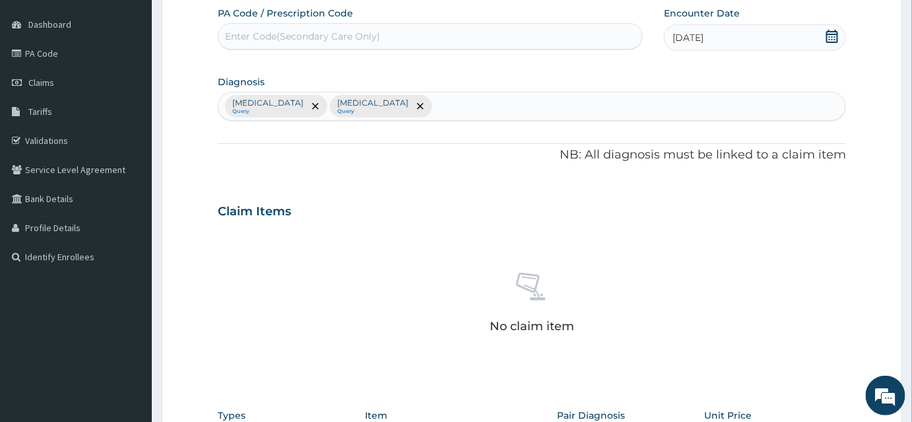
click at [374, 102] on div "Malaria Query Sepsis Query" at bounding box center [532, 106] width 627 height 28
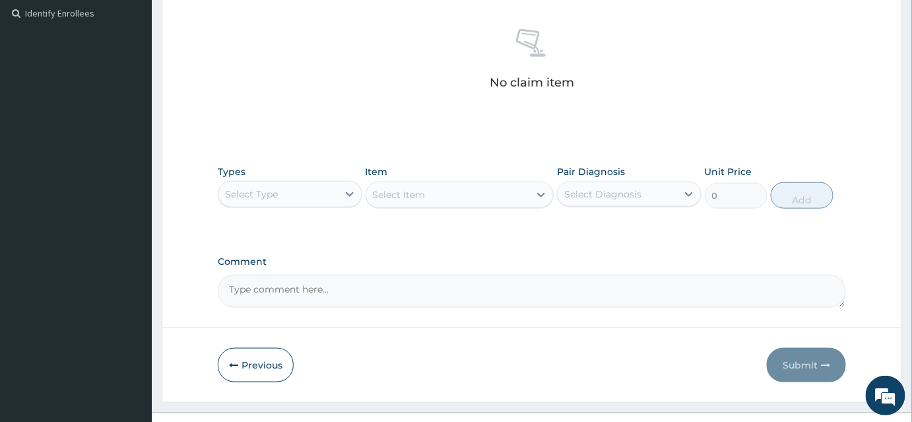
scroll to position [386, 0]
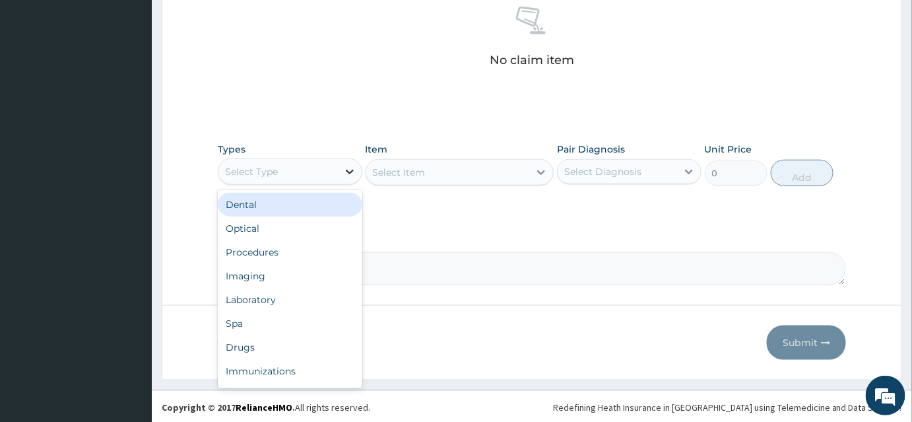
click at [351, 174] on icon at bounding box center [349, 171] width 13 height 13
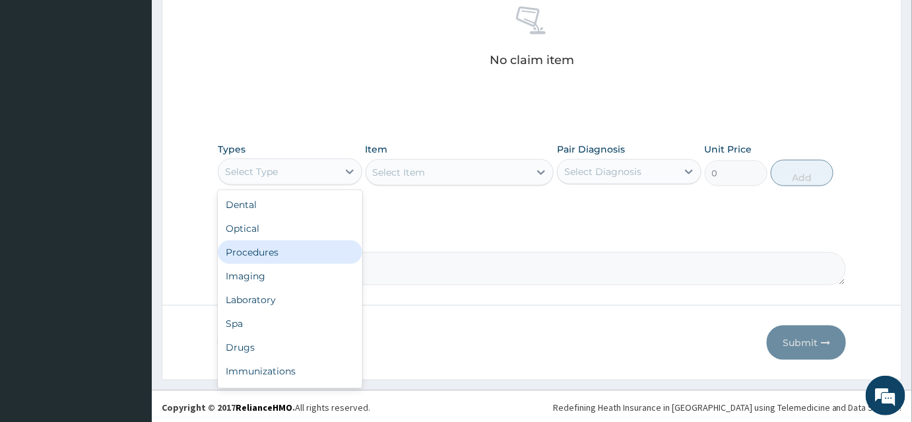
drag, startPoint x: 322, startPoint y: 246, endPoint x: 407, endPoint y: 212, distance: 91.2
click at [323, 246] on div "Procedures" at bounding box center [290, 252] width 145 height 24
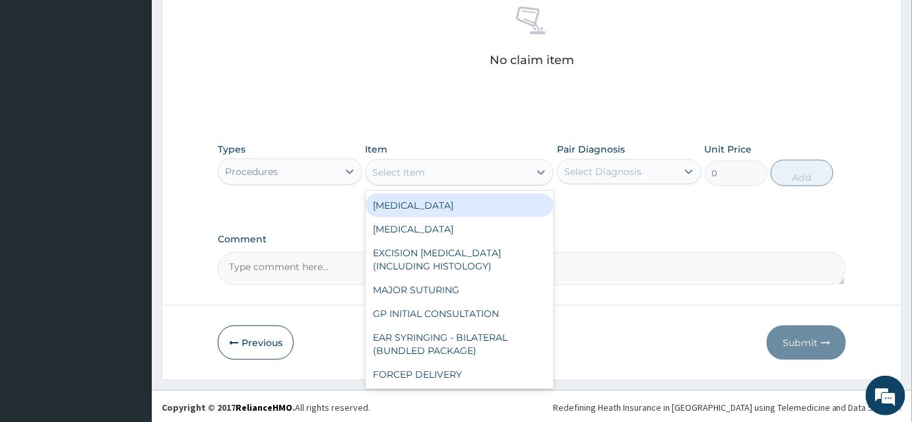
click at [501, 176] on div "Select Item" at bounding box center [448, 172] width 164 height 21
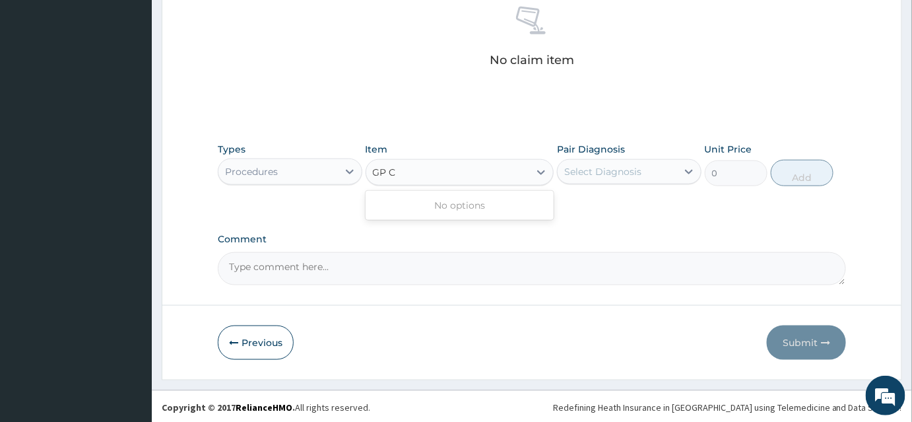
type input "GP"
click at [424, 205] on div "GP INITIAL CONSULTATION" at bounding box center [460, 205] width 189 height 24
type input "2000"
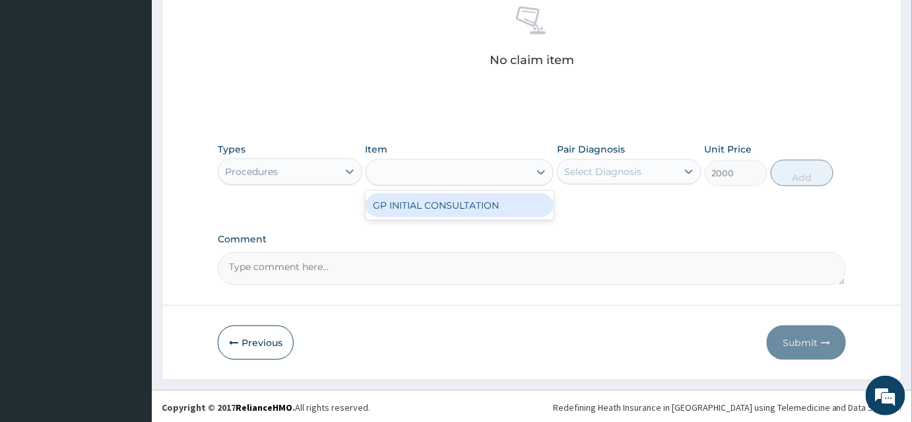
click at [424, 234] on div "Types Procedures Item option GP INITIAL CONSULTATION focused, 5 of 76. 1 result…" at bounding box center [532, 259] width 628 height 51
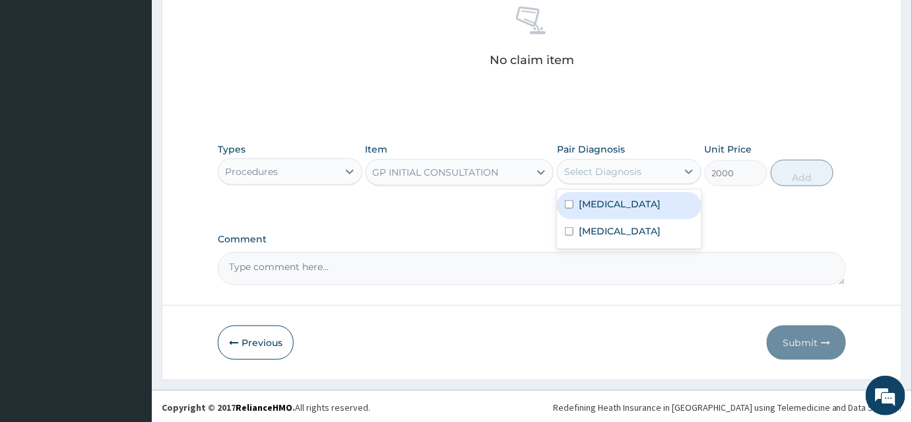
click at [663, 167] on div "Select Diagnosis" at bounding box center [617, 171] width 119 height 21
drag, startPoint x: 656, startPoint y: 209, endPoint x: 766, endPoint y: 181, distance: 113.7
click at [656, 209] on div "Malaria" at bounding box center [629, 205] width 145 height 27
checkbox input "true"
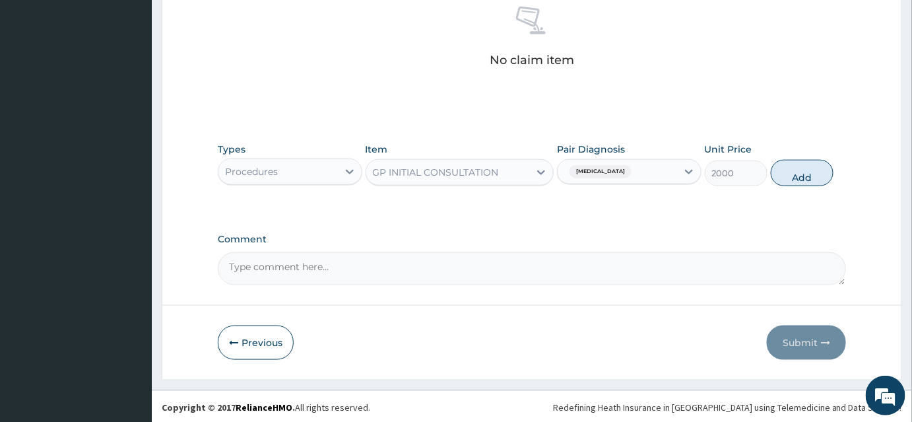
drag, startPoint x: 801, startPoint y: 182, endPoint x: 650, endPoint y: 191, distance: 150.8
click at [795, 182] on button "Add" at bounding box center [802, 173] width 63 height 26
type input "0"
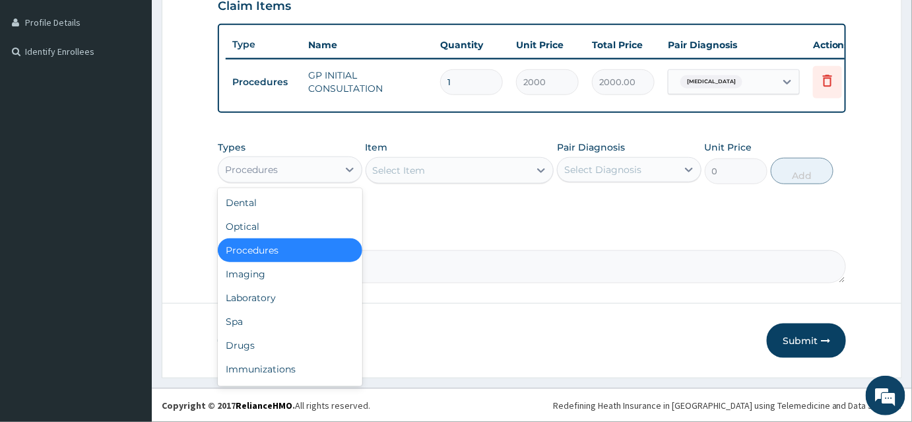
click at [305, 169] on div "Procedures" at bounding box center [278, 169] width 119 height 21
click at [289, 294] on div "Laboratory" at bounding box center [290, 298] width 145 height 24
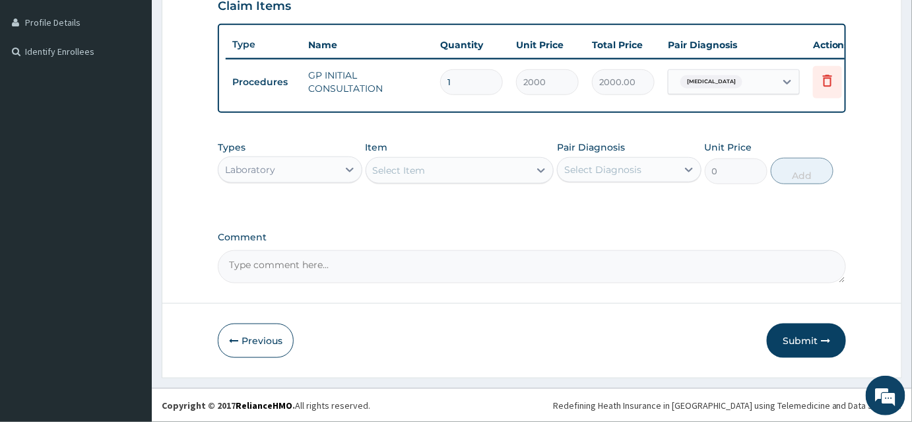
click at [445, 176] on div "Select Item" at bounding box center [448, 170] width 164 height 21
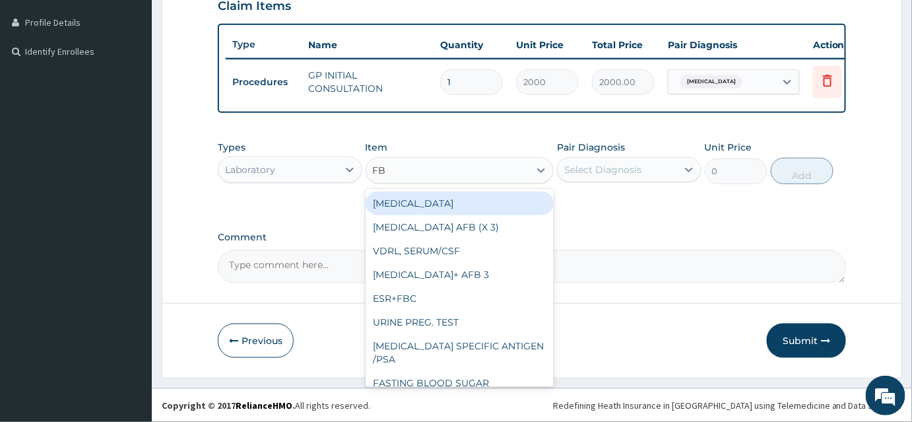
type input "FBC"
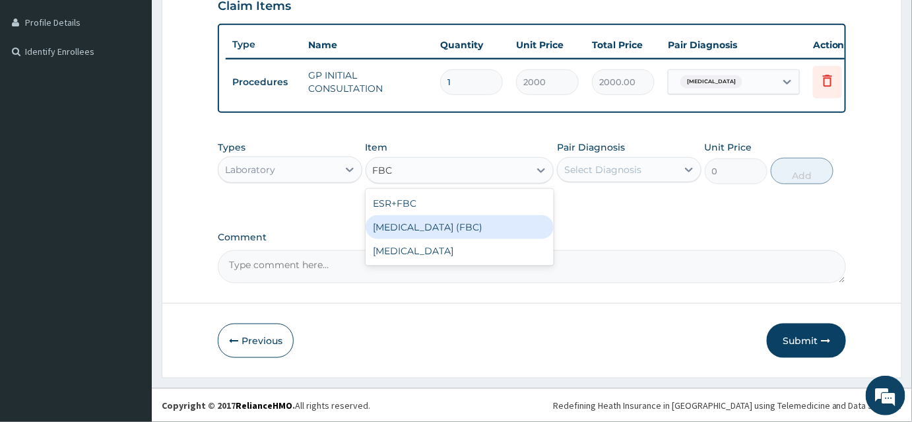
click at [466, 232] on div "FULL BLOOD COUNT (FBC)" at bounding box center [460, 227] width 189 height 24
type input "5000"
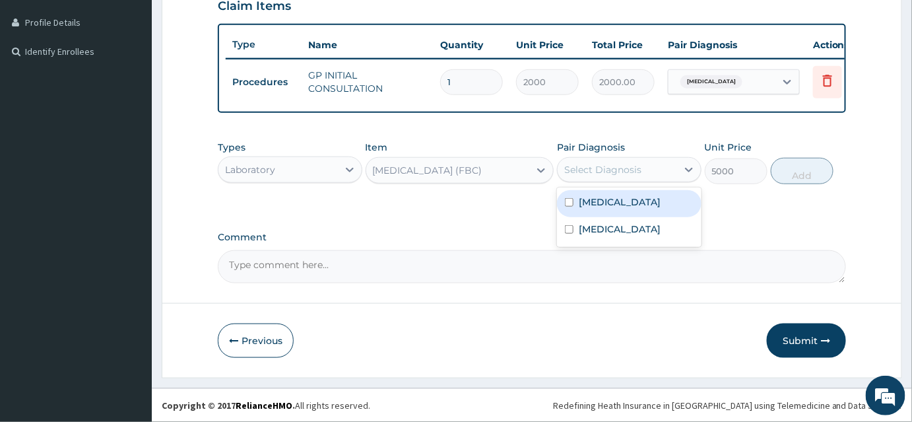
click at [650, 174] on div "Select Diagnosis" at bounding box center [617, 169] width 119 height 21
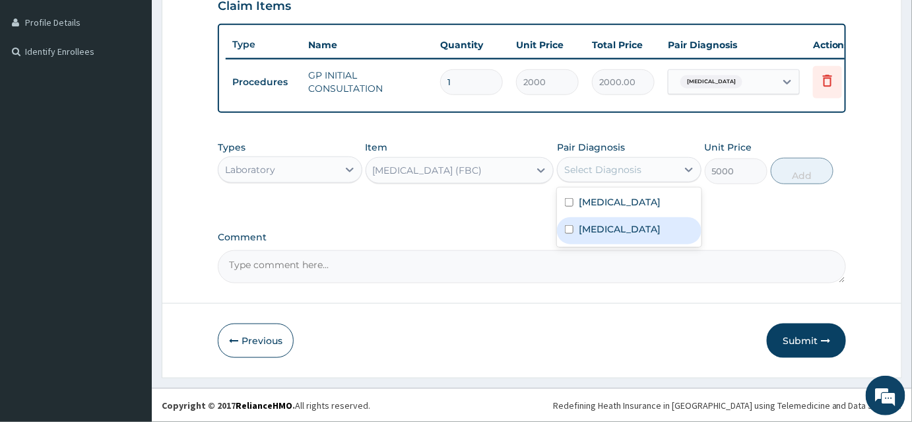
click at [648, 230] on div "Sepsis" at bounding box center [629, 230] width 145 height 27
checkbox input "true"
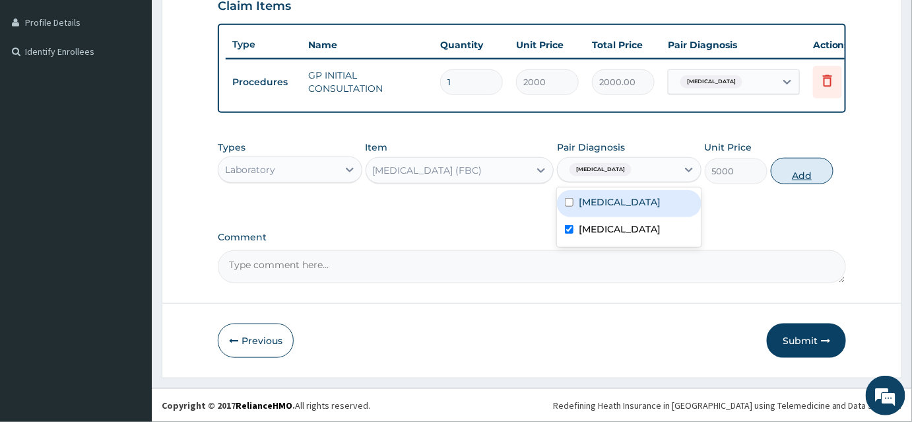
drag, startPoint x: 810, startPoint y: 176, endPoint x: 759, endPoint y: 174, distance: 51.6
click at [809, 176] on button "Add" at bounding box center [802, 171] width 63 height 26
type input "0"
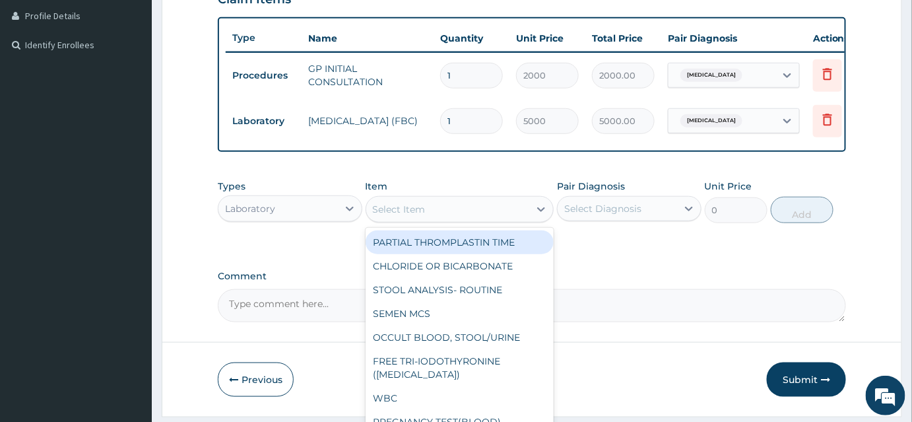
click at [445, 219] on div "Select Item" at bounding box center [448, 209] width 164 height 21
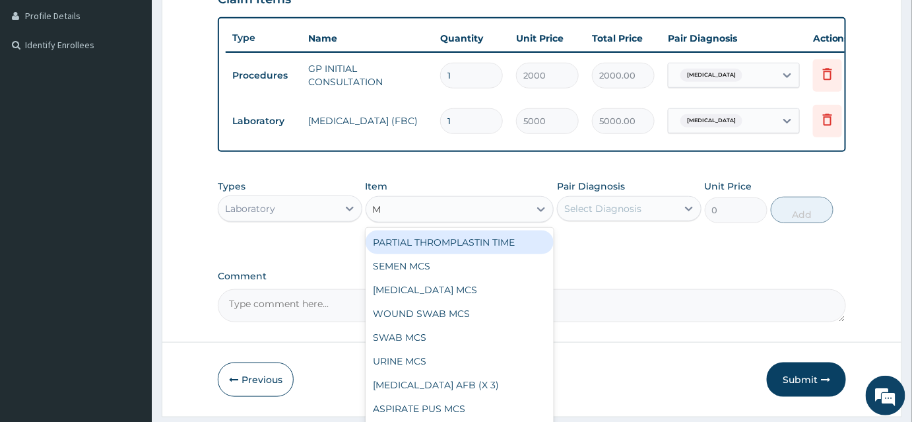
type input "MP"
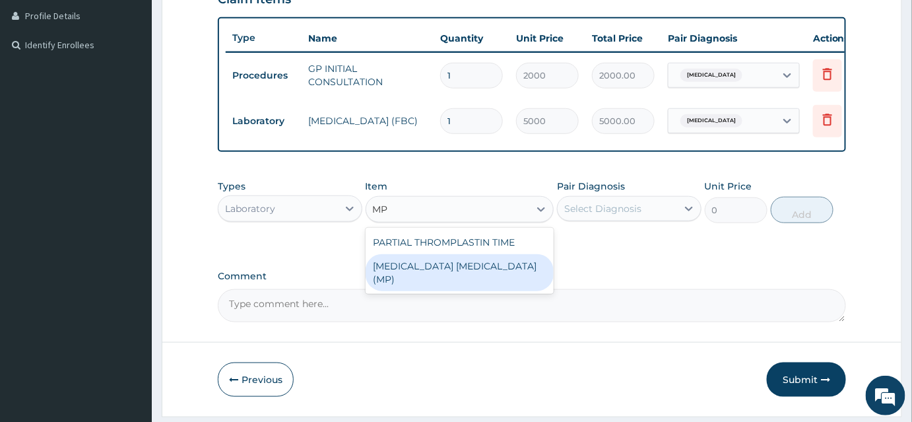
click at [457, 271] on div "MALARIA PARASITE (MP)" at bounding box center [460, 272] width 189 height 37
type input "2000"
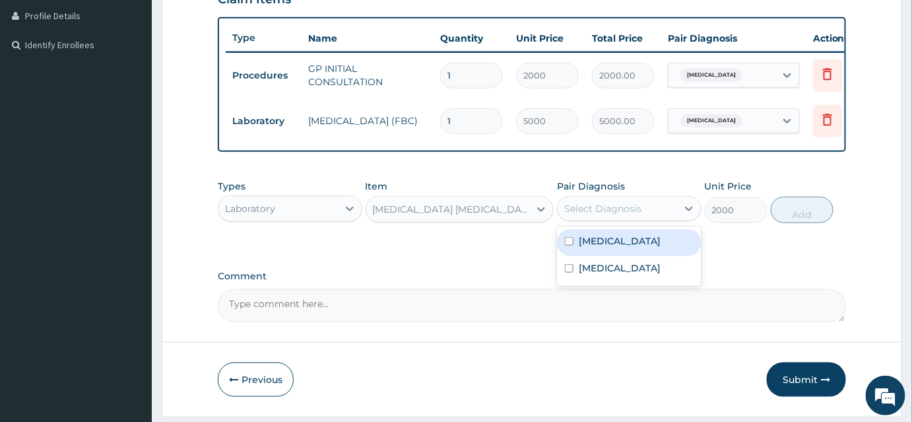
click at [604, 215] on div "Select Diagnosis" at bounding box center [602, 208] width 77 height 13
click at [602, 255] on div "Malaria" at bounding box center [629, 242] width 145 height 27
checkbox input "true"
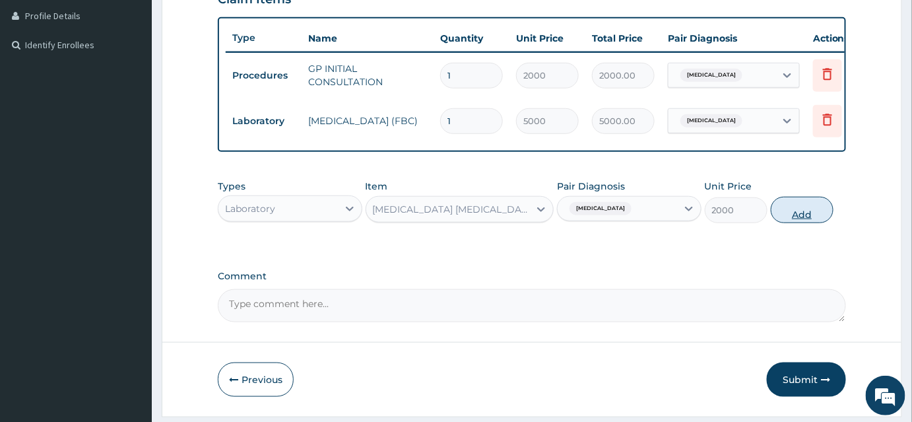
click at [804, 221] on button "Add" at bounding box center [802, 210] width 63 height 26
type input "0"
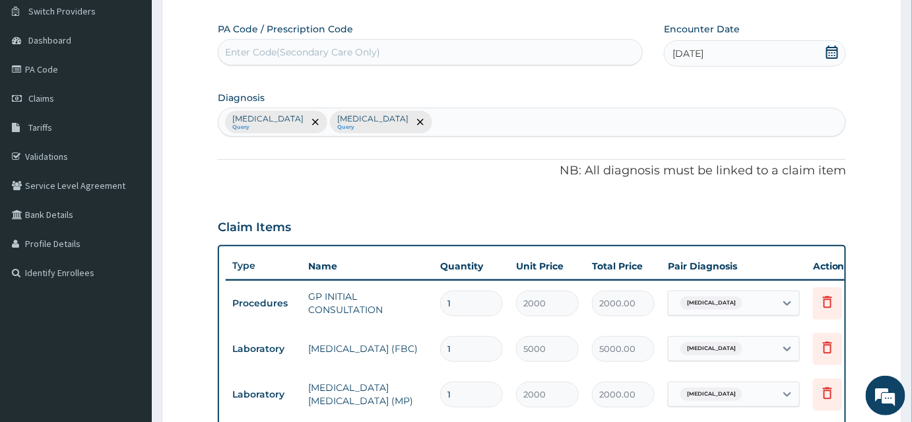
scroll to position [300, 0]
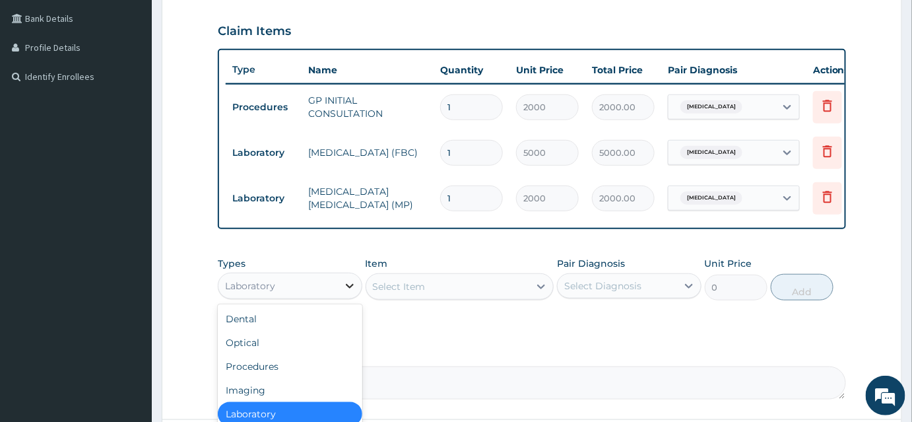
click at [345, 292] on icon at bounding box center [349, 285] width 13 height 13
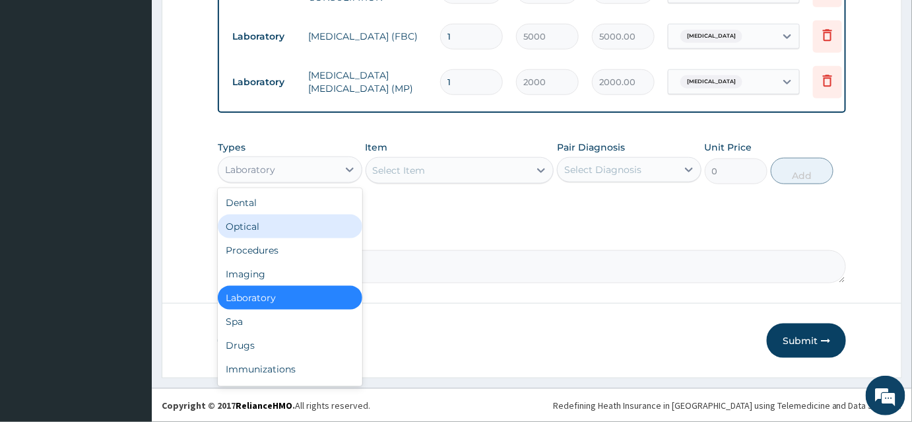
scroll to position [420, 0]
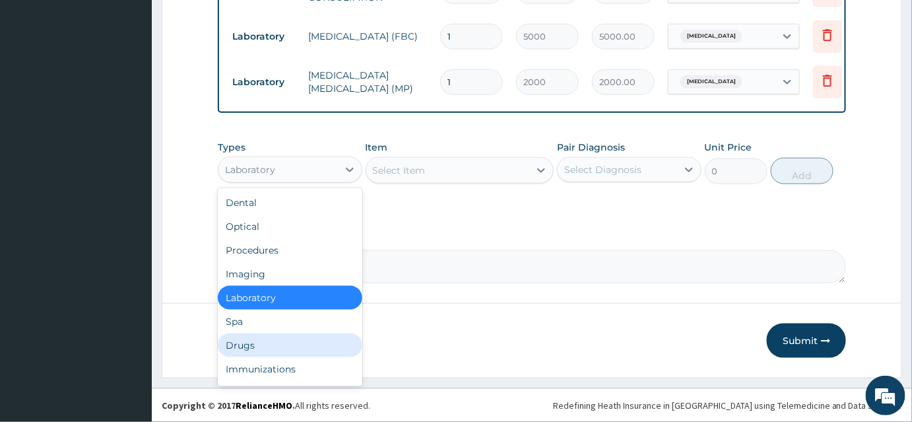
click at [263, 349] on div "Drugs" at bounding box center [290, 345] width 145 height 24
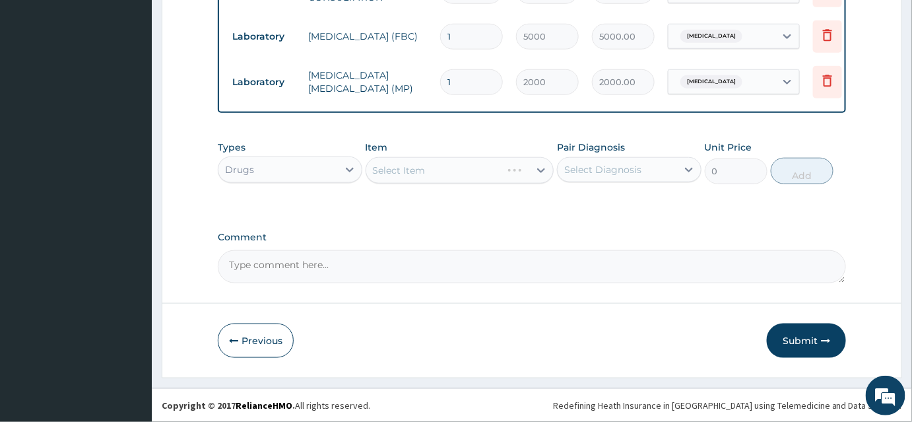
click at [492, 174] on div "Select Item" at bounding box center [460, 170] width 189 height 26
click at [492, 174] on div "Select Item" at bounding box center [448, 170] width 164 height 21
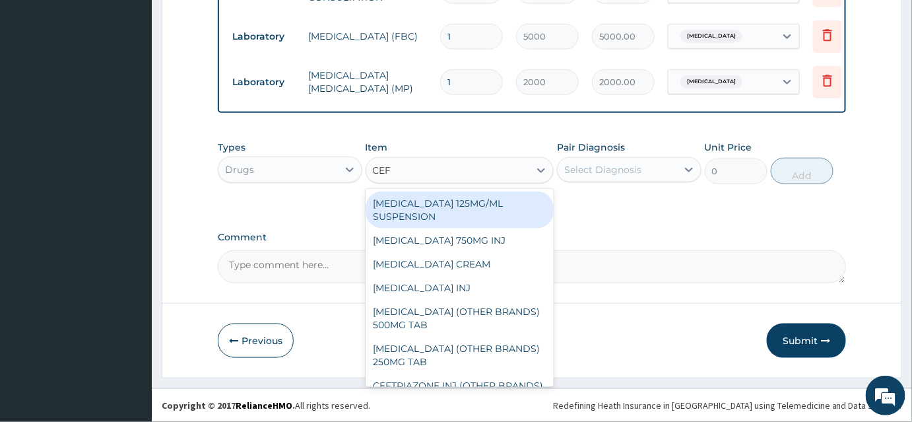
type input "CEFR"
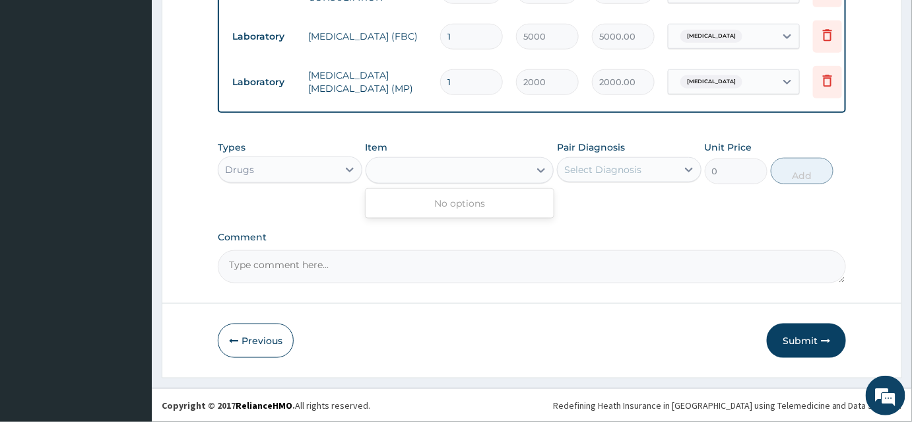
click at [428, 173] on div "CEFR" at bounding box center [448, 170] width 164 height 21
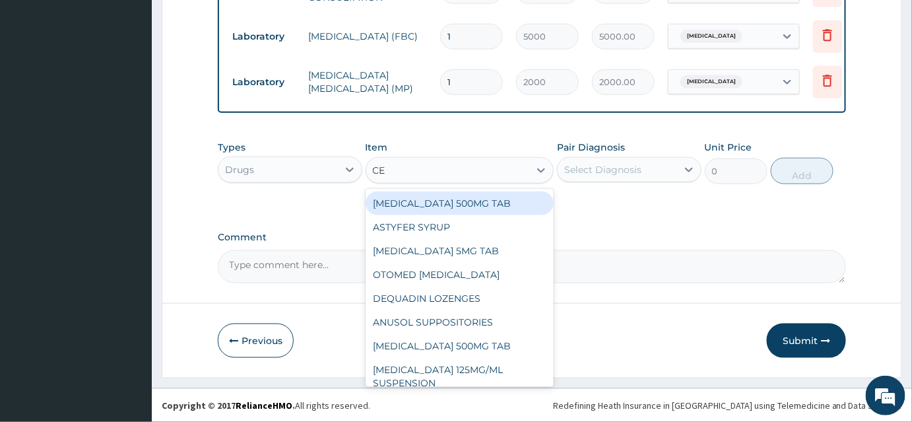
type input "CEF"
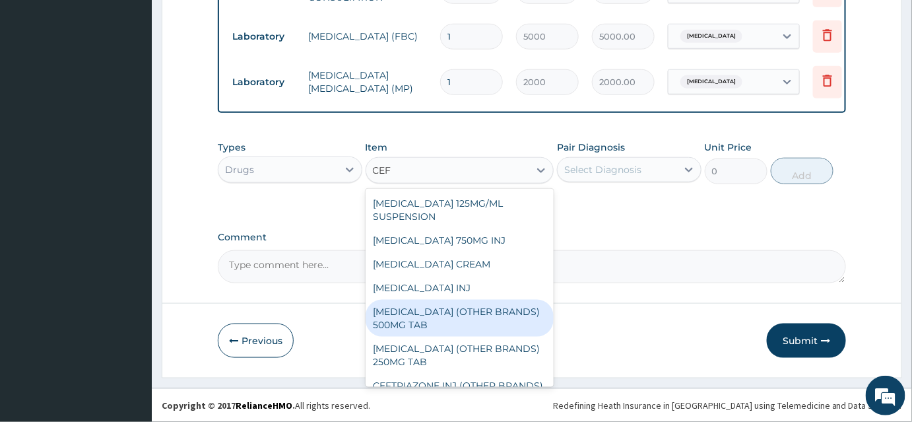
scroll to position [26, 0]
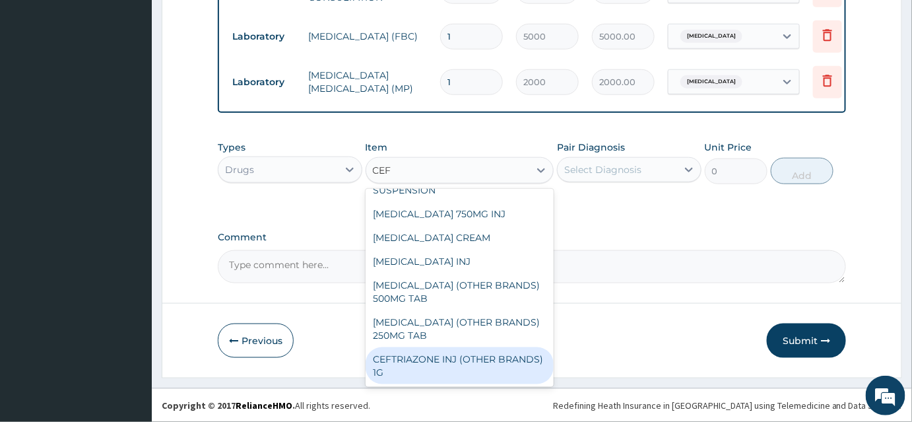
click at [473, 358] on div "CEFTRIAZONE INJ (OTHER BRANDS) 1G" at bounding box center [460, 365] width 189 height 37
type input "2000"
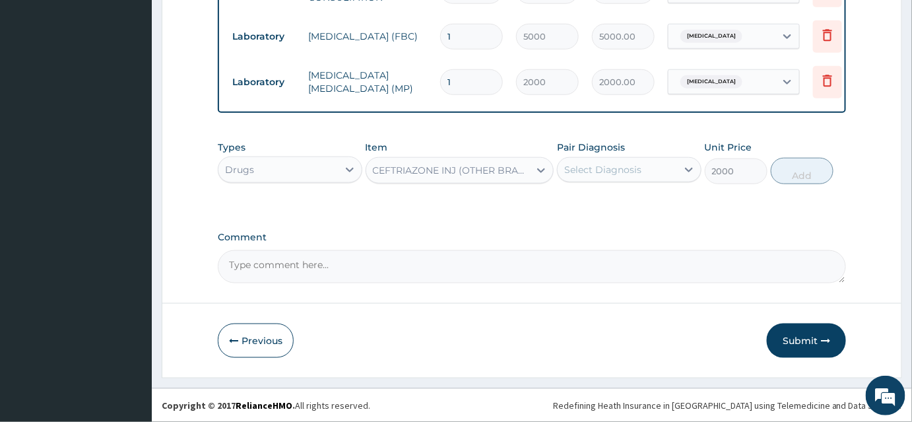
click at [667, 174] on div "Select Diagnosis" at bounding box center [617, 169] width 119 height 21
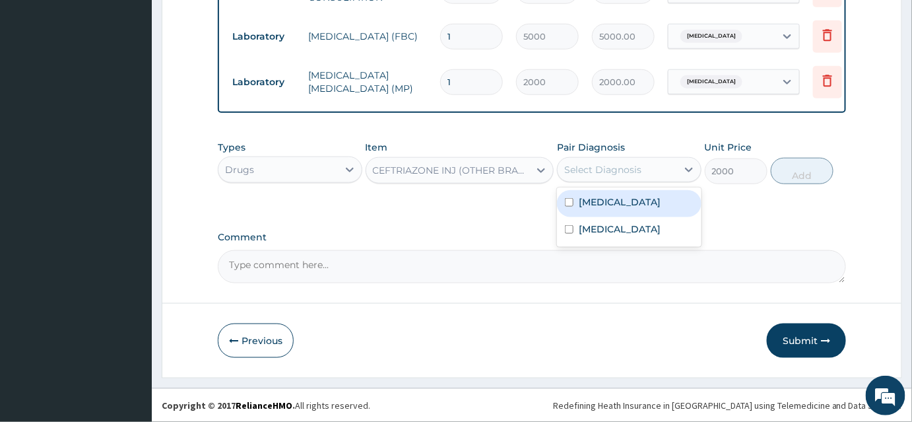
click at [644, 209] on div "Malaria" at bounding box center [629, 203] width 145 height 27
checkbox input "true"
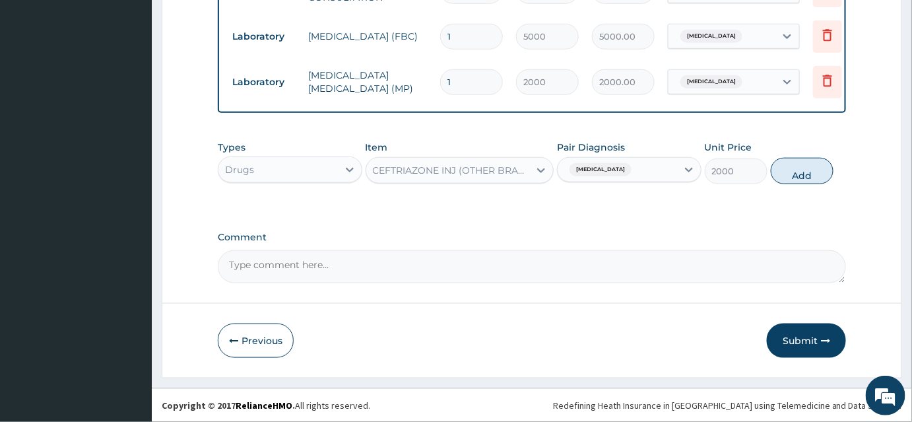
drag, startPoint x: 811, startPoint y: 179, endPoint x: 688, endPoint y: 170, distance: 123.7
click at [807, 180] on button "Add" at bounding box center [802, 171] width 63 height 26
type input "0"
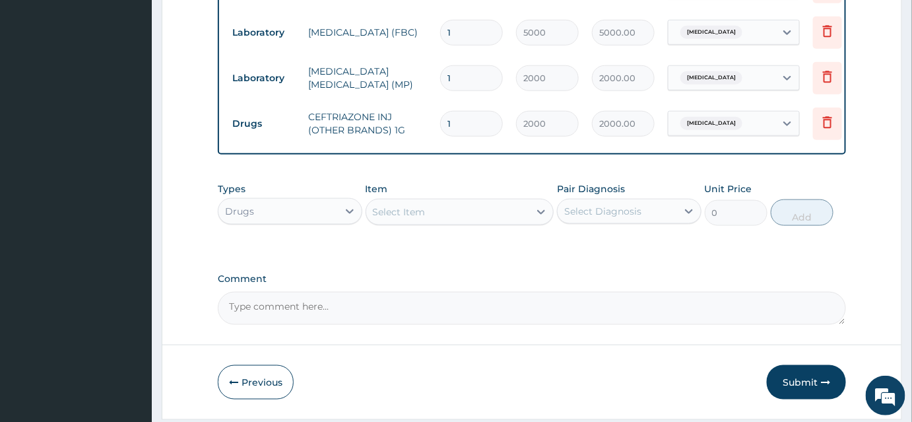
type input "0.00"
type input "3"
type input "6000.00"
type input "3"
click at [421, 219] on div "Select Item" at bounding box center [399, 211] width 53 height 13
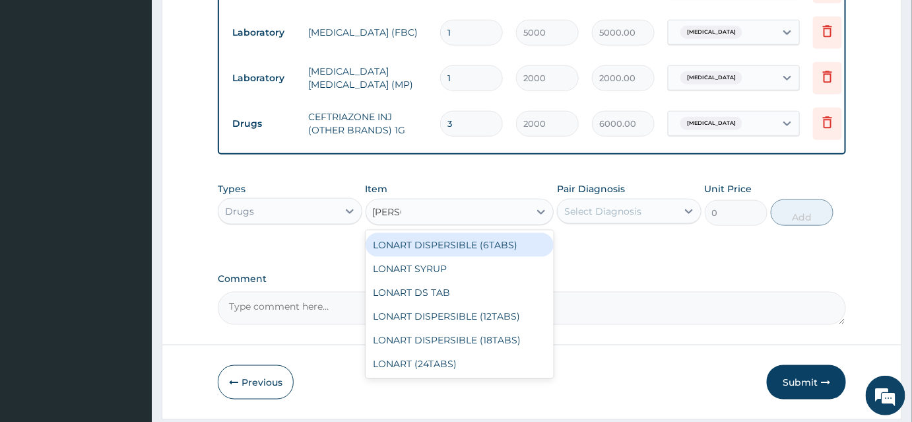
type input "LONAR"
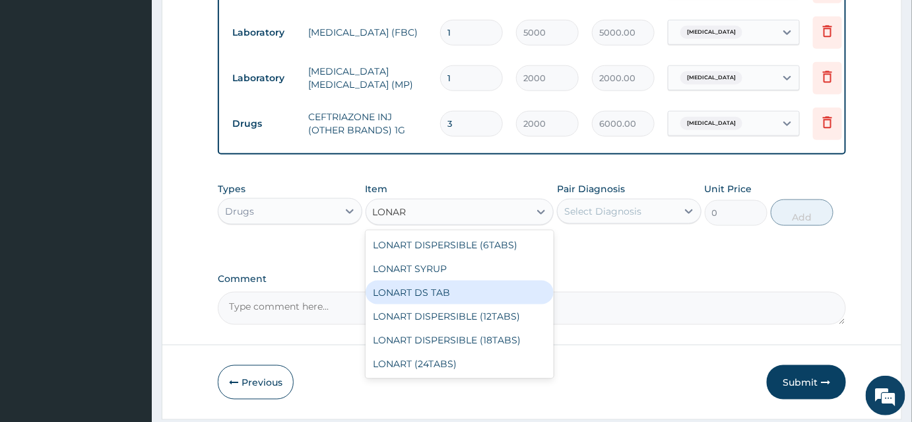
drag, startPoint x: 411, startPoint y: 303, endPoint x: 461, endPoint y: 304, distance: 50.2
click at [411, 304] on div "LONART DS TAB" at bounding box center [460, 293] width 189 height 24
type input "300"
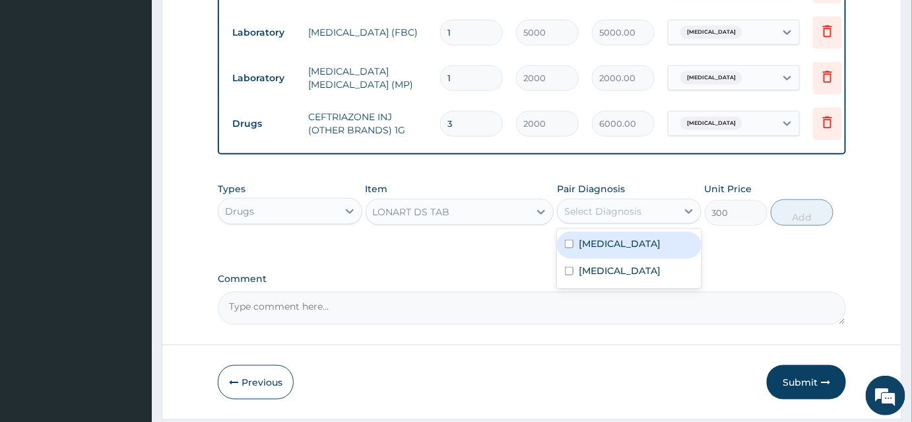
click at [637, 218] on div "Select Diagnosis" at bounding box center [602, 211] width 77 height 13
click at [646, 252] on div "Malaria" at bounding box center [629, 245] width 145 height 27
checkbox input "true"
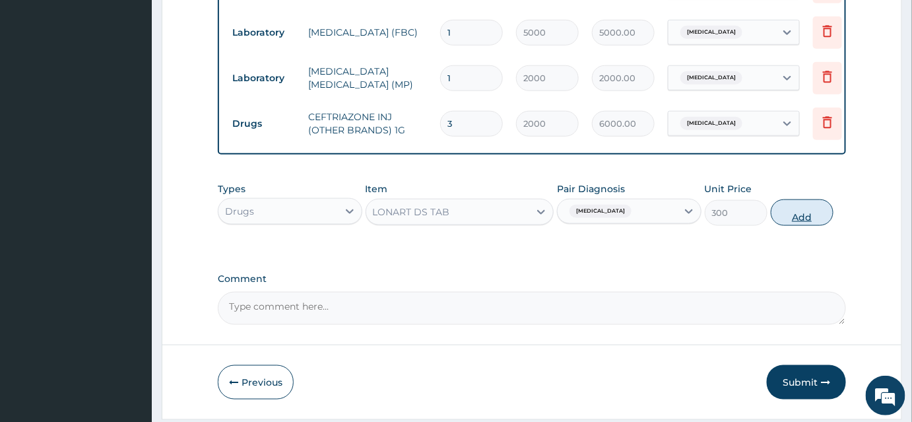
click at [811, 226] on button "Add" at bounding box center [802, 212] width 63 height 26
type input "0"
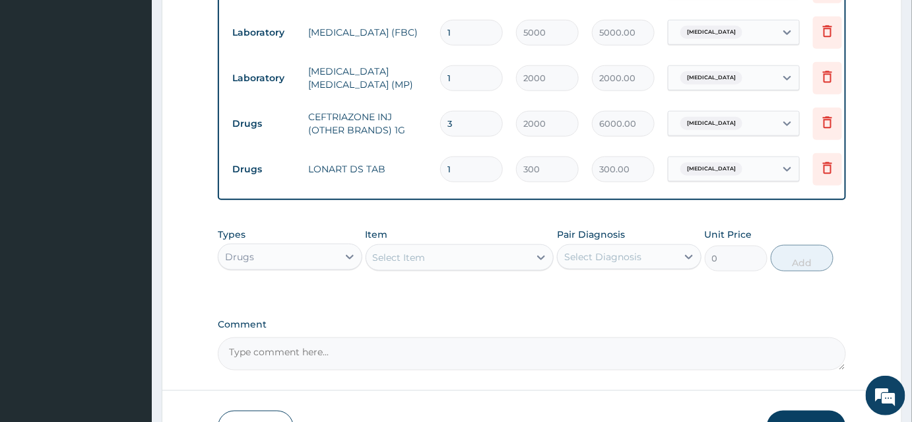
type input "0.00"
type input "6"
type input "1800.00"
type input "6"
click at [428, 263] on div "Select Item" at bounding box center [448, 257] width 164 height 21
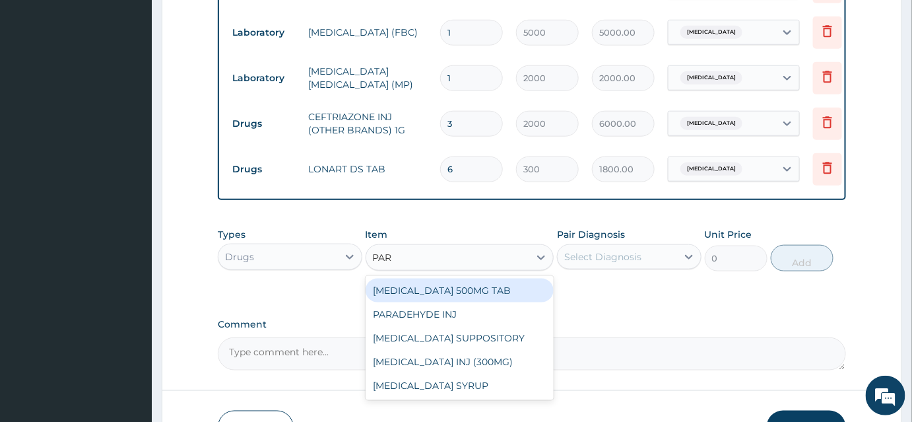
type input "PARA"
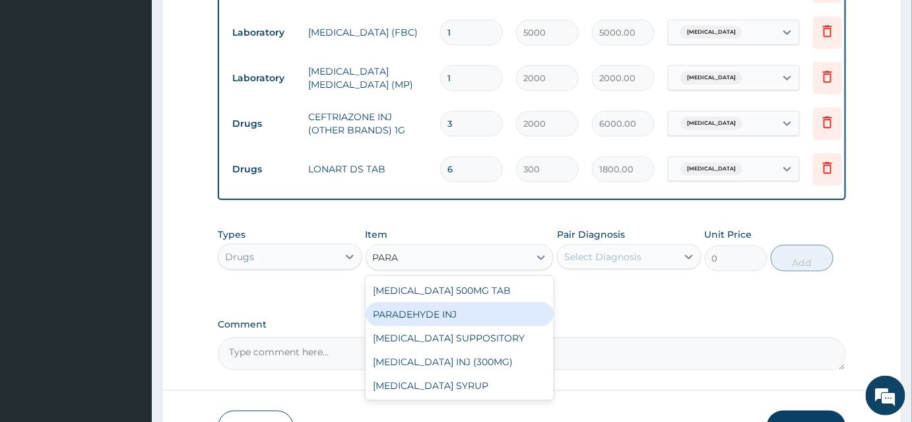
scroll to position [480, 0]
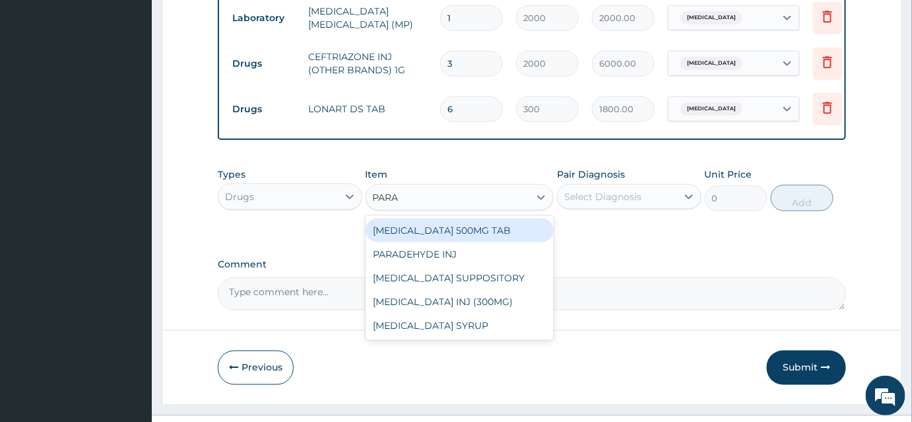
click at [479, 239] on div "PARACETAMOL 500MG TAB" at bounding box center [460, 231] width 189 height 24
type input "15"
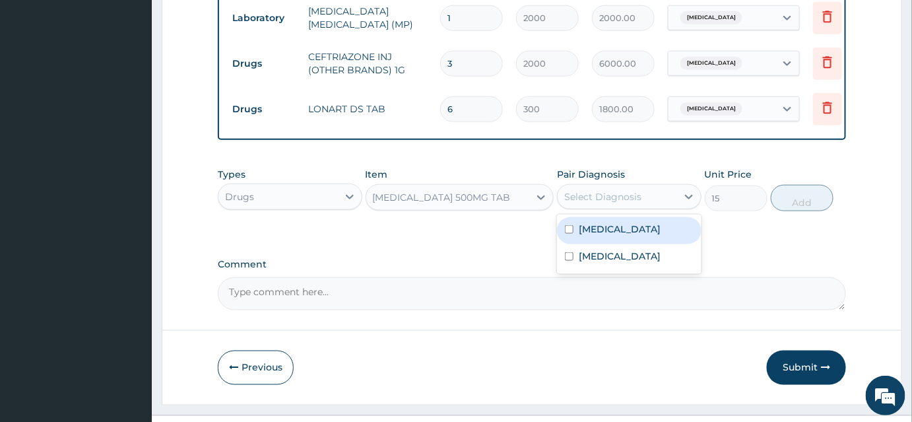
click at [666, 207] on div "Select Diagnosis" at bounding box center [617, 196] width 119 height 21
click at [661, 236] on div "Malaria" at bounding box center [629, 230] width 145 height 27
checkbox input "true"
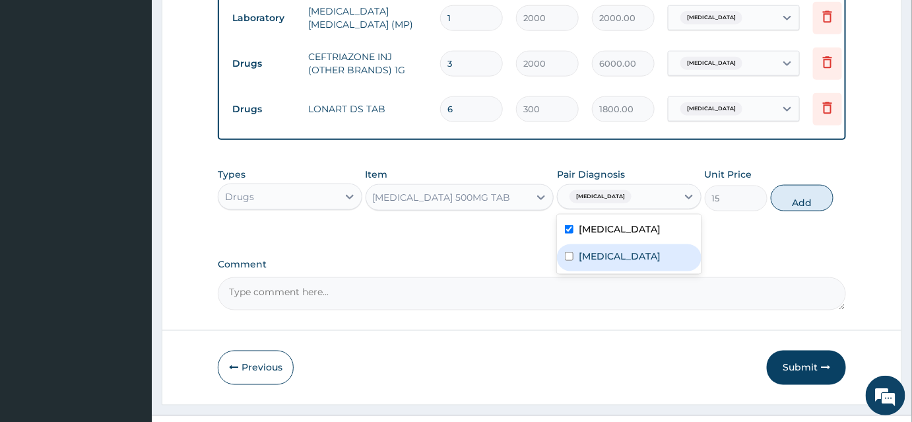
drag, startPoint x: 810, startPoint y: 207, endPoint x: 788, endPoint y: 203, distance: 22.8
click at [809, 207] on button "Add" at bounding box center [802, 198] width 63 height 26
type input "0"
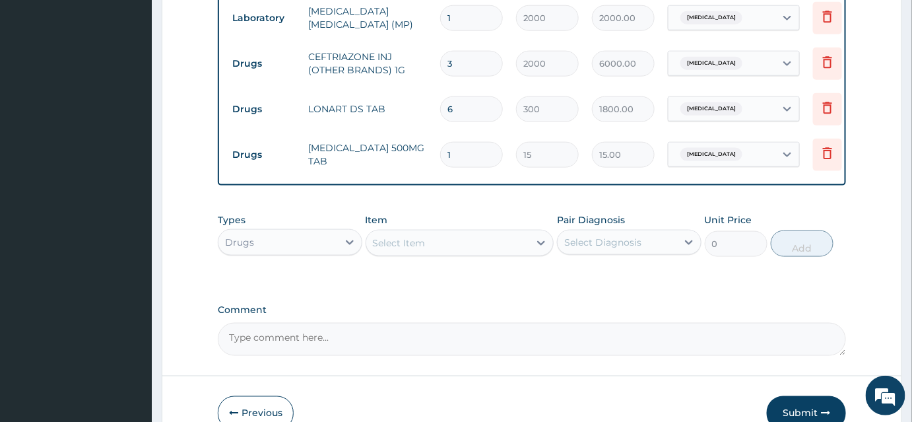
type input "18"
type input "270.00"
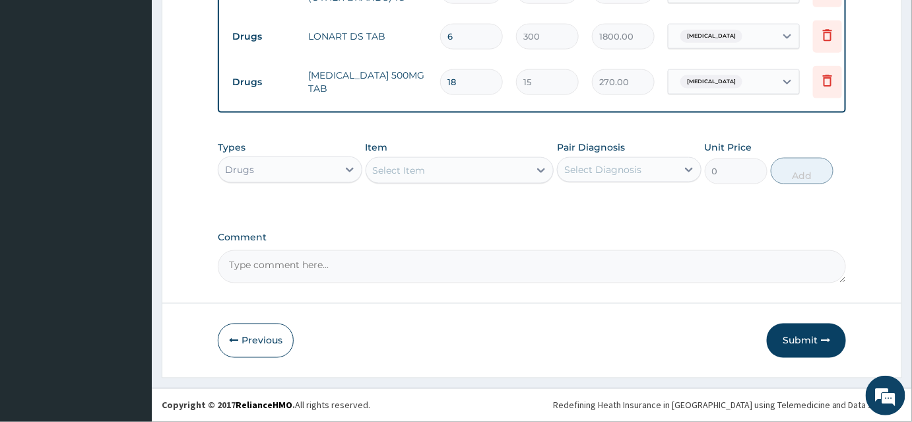
scroll to position [560, 0]
type input "18"
click at [815, 339] on button "Submit" at bounding box center [806, 340] width 79 height 34
